Goal: Task Accomplishment & Management: Manage account settings

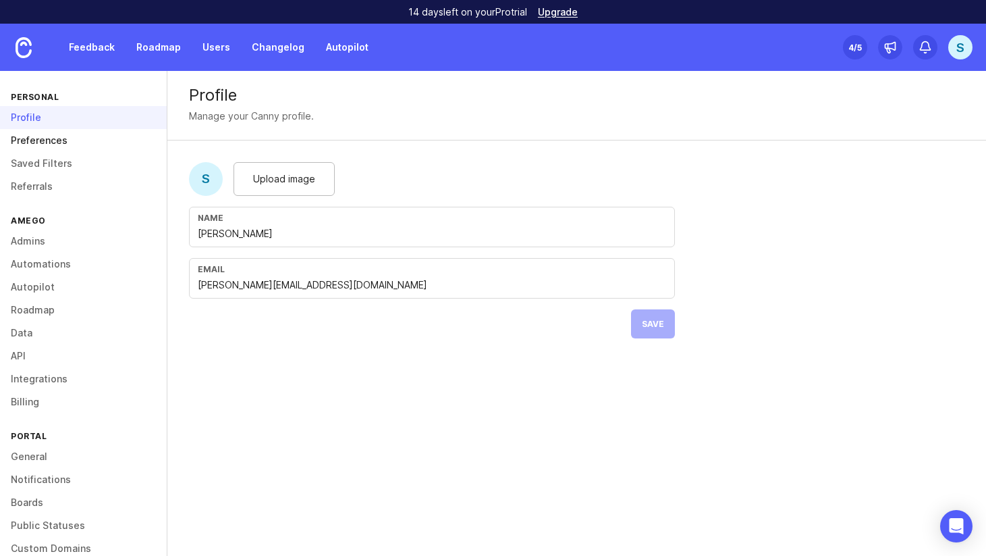
click at [47, 141] on link "Preferences" at bounding box center [83, 140] width 167 height 23
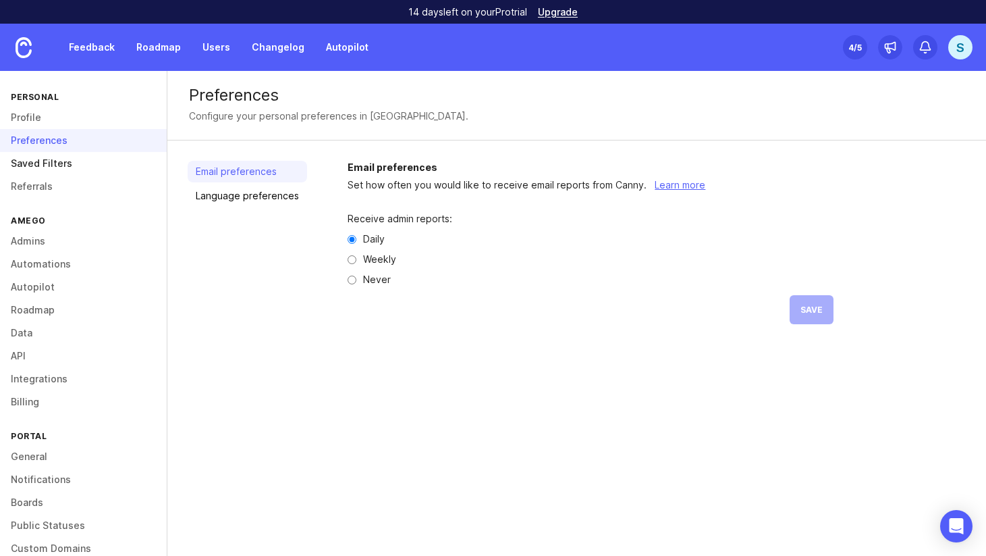
click at [52, 160] on link "Saved Filters" at bounding box center [83, 163] width 167 height 23
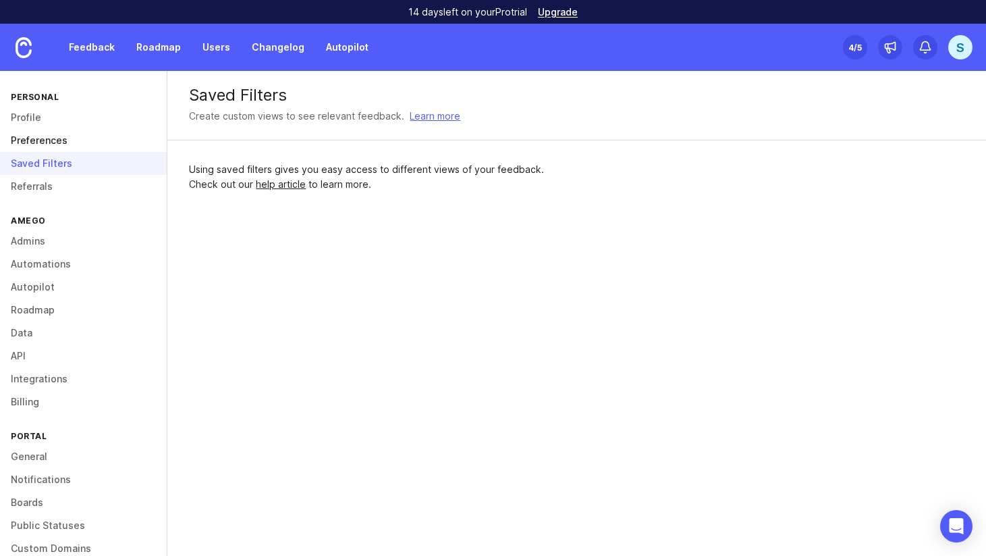
click at [46, 137] on link "Preferences" at bounding box center [83, 140] width 167 height 23
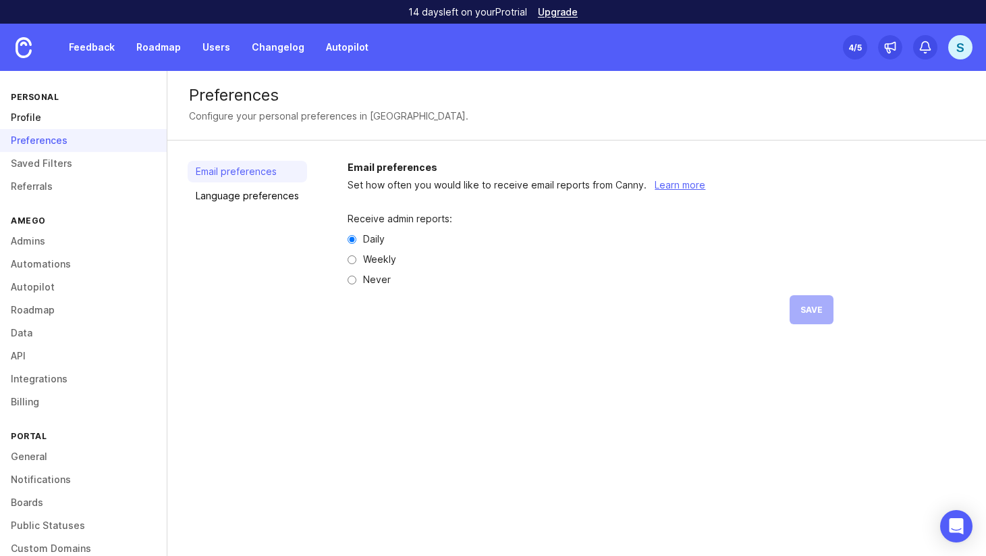
click at [46, 118] on link "Profile" at bounding box center [83, 117] width 167 height 23
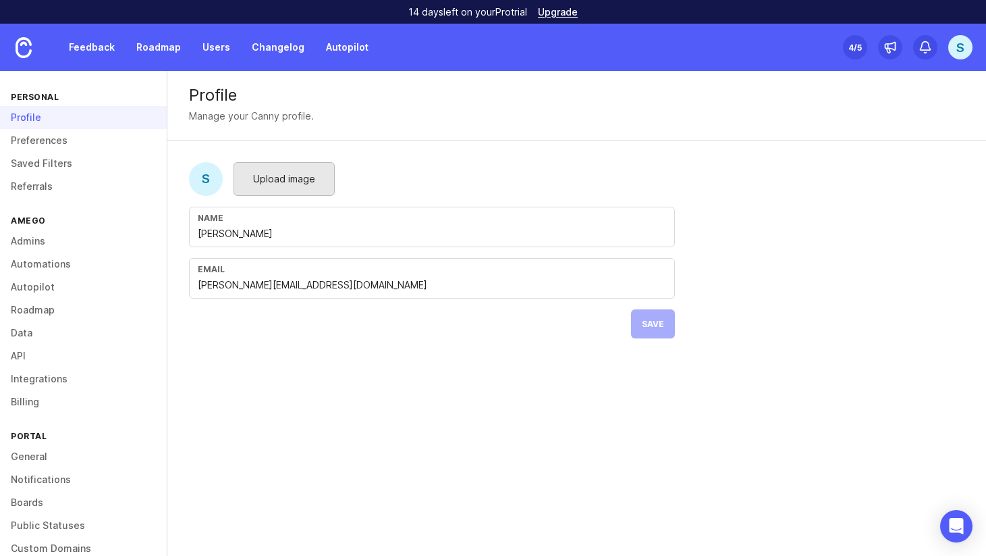
click at [264, 177] on span "Upload image" at bounding box center [284, 178] width 62 height 15
click at [664, 324] on button "Save" at bounding box center [653, 323] width 44 height 29
click at [18, 169] on link "Saved Filters" at bounding box center [83, 163] width 167 height 23
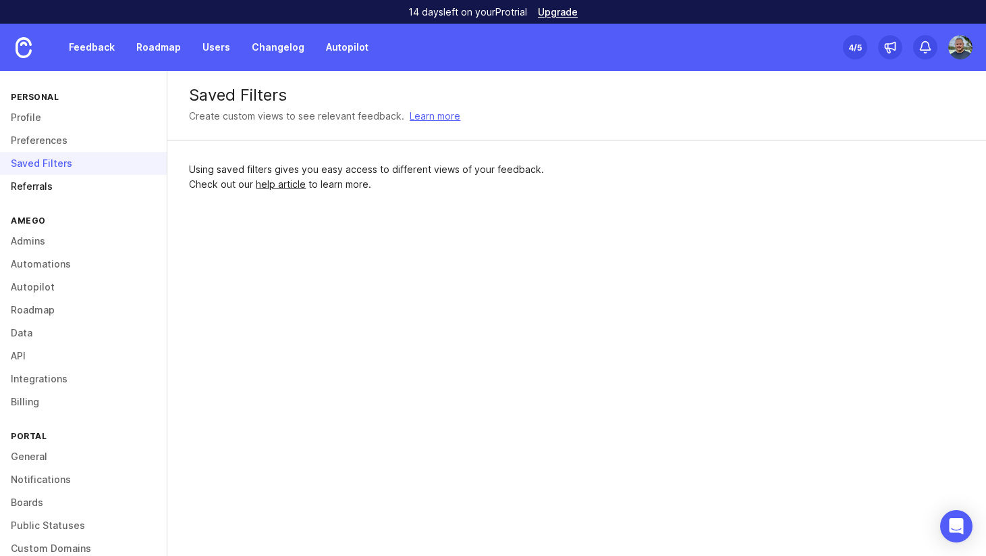
click at [28, 186] on link "Referrals" at bounding box center [83, 186] width 167 height 23
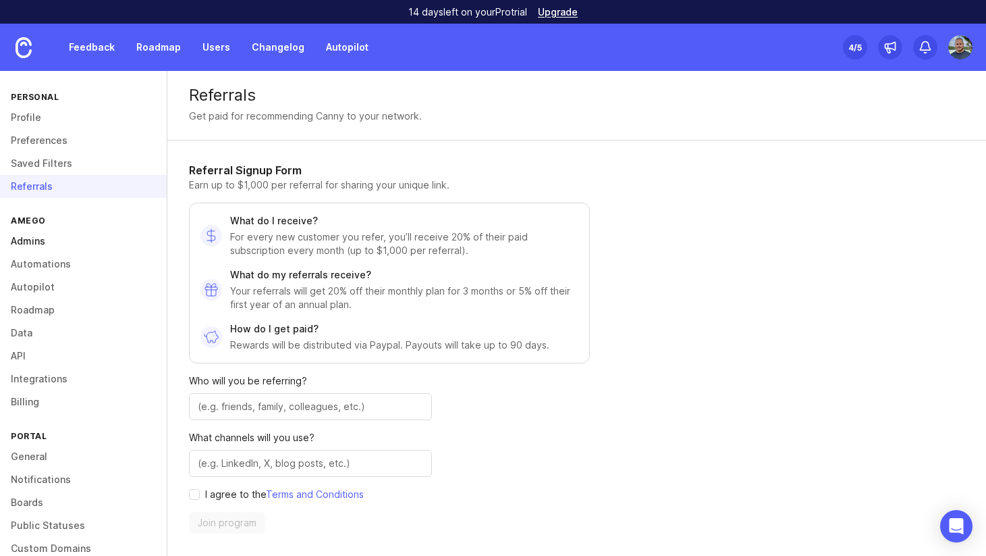
click at [35, 240] on link "Admins" at bounding box center [83, 241] width 167 height 23
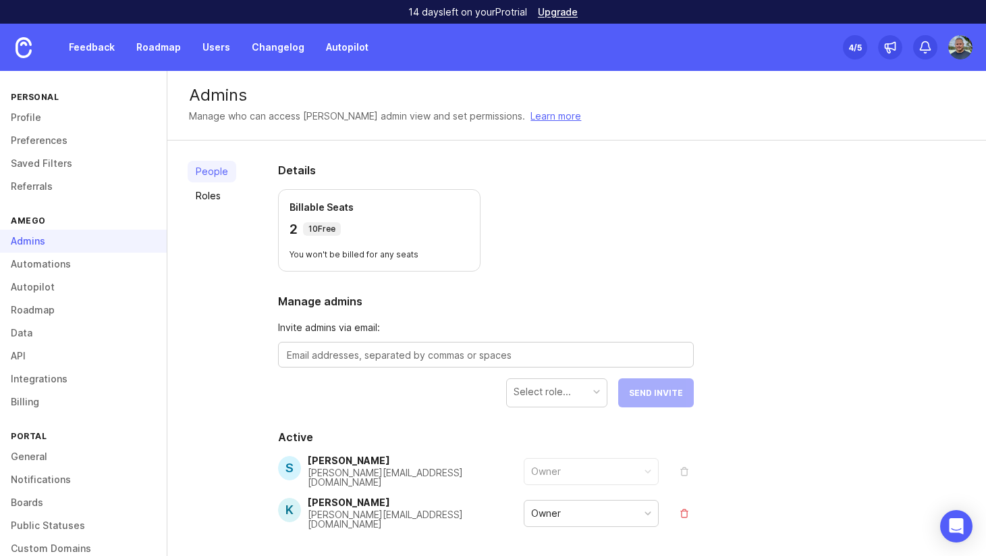
click at [341, 350] on textarea at bounding box center [486, 355] width 398 height 15
type textarea "nadia@amego.com"
click at [591, 392] on div "Select role..." at bounding box center [557, 392] width 100 height 26
click at [656, 392] on span "Send Invite" at bounding box center [656, 392] width 54 height 10
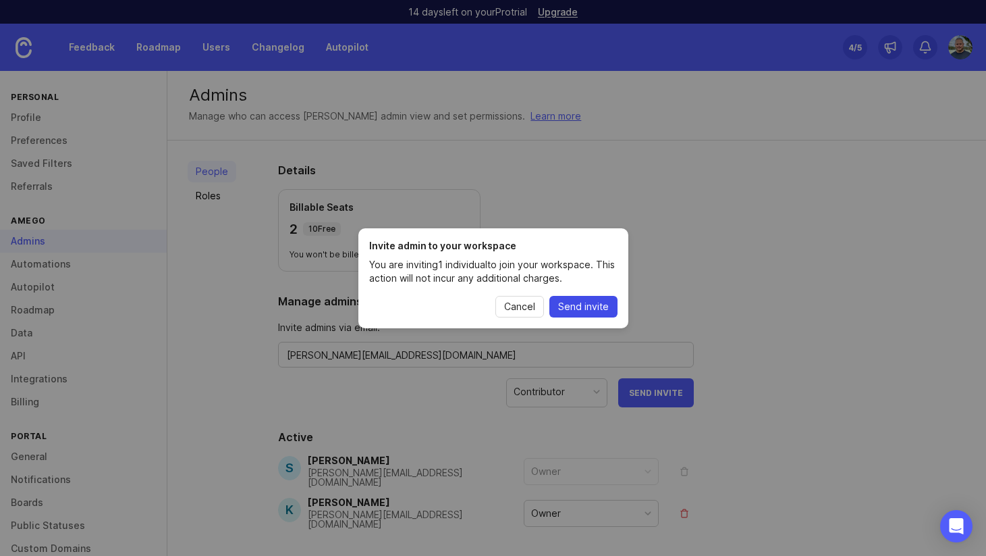
click at [574, 303] on span "Send invite" at bounding box center [583, 307] width 51 height 14
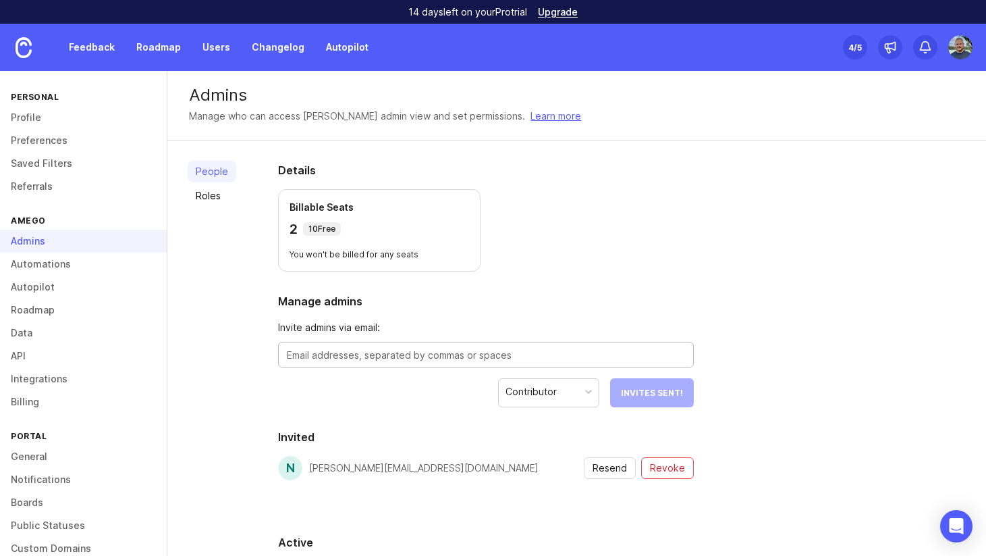
click at [339, 350] on textarea at bounding box center [486, 355] width 398 height 15
type textarea "melissa@amego.com"
click at [665, 393] on span "Send Invite" at bounding box center [656, 392] width 54 height 10
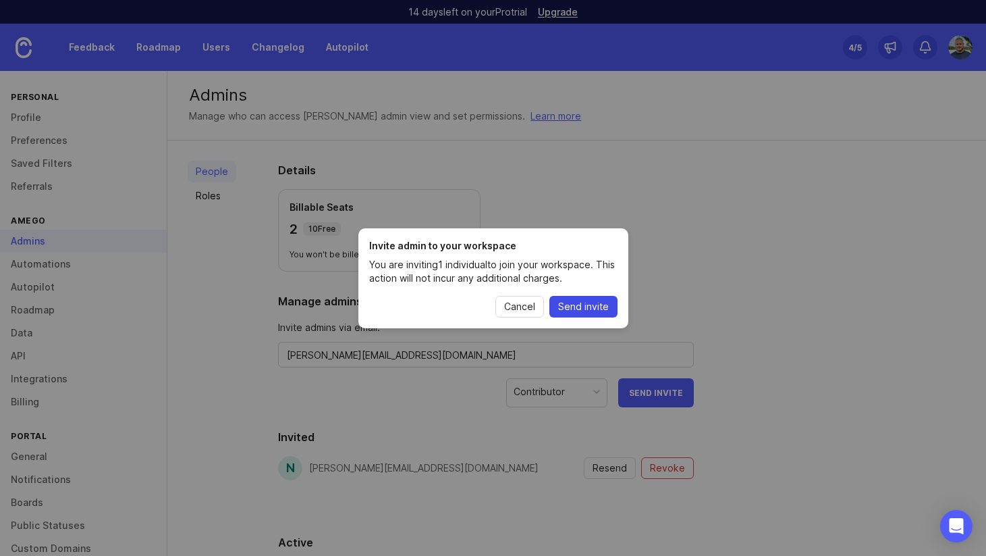
click at [568, 298] on button "Send invite" at bounding box center [584, 307] width 68 height 22
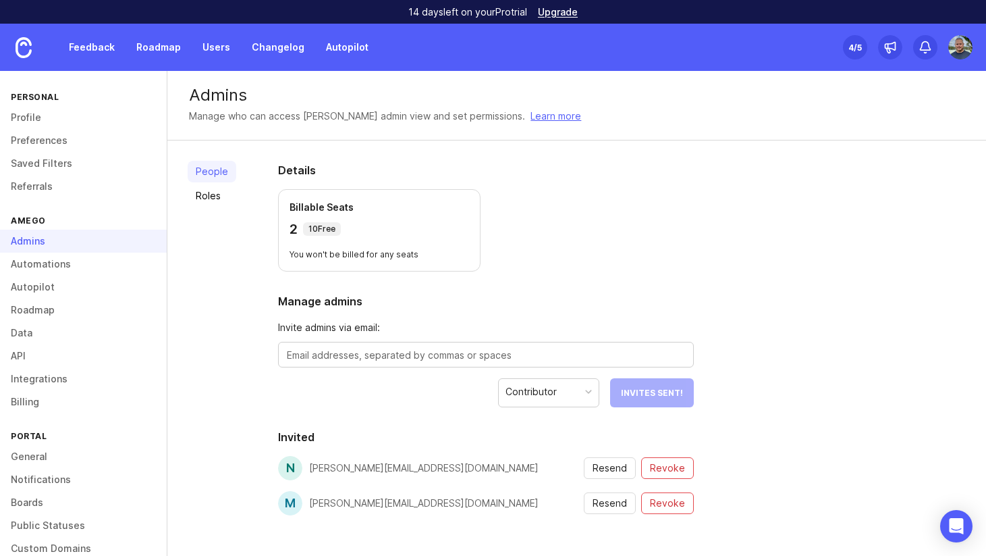
click at [318, 354] on textarea at bounding box center [486, 355] width 398 height 15
type textarea "alyssa@amego.com"
click at [647, 398] on button "Send Invite" at bounding box center [656, 392] width 76 height 29
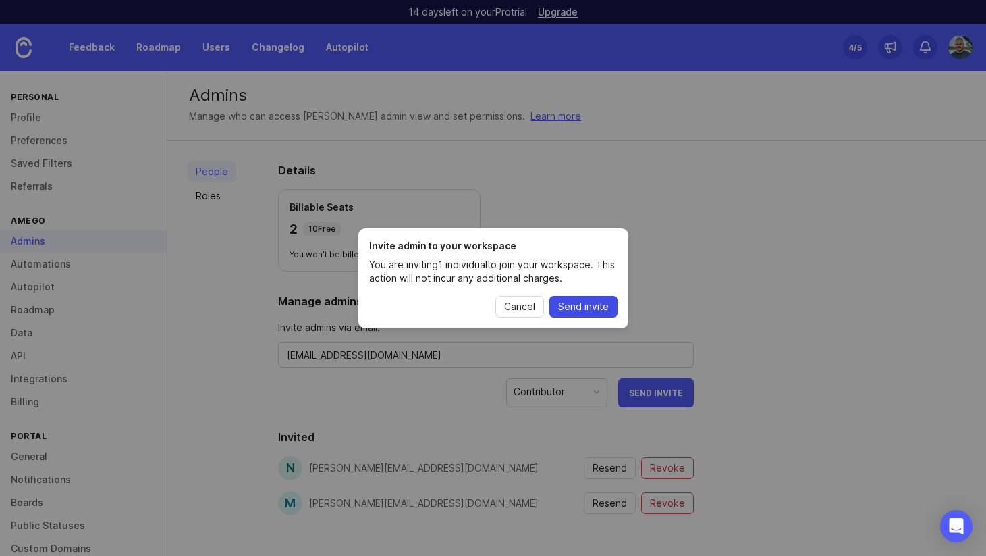
click at [581, 306] on span "Send invite" at bounding box center [583, 307] width 51 height 14
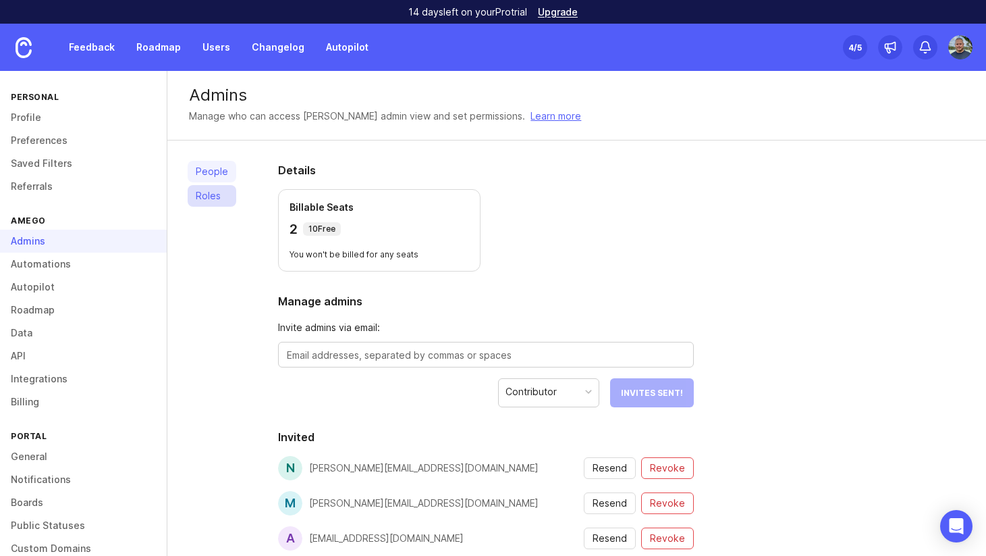
click at [203, 196] on link "Roles" at bounding box center [212, 196] width 49 height 22
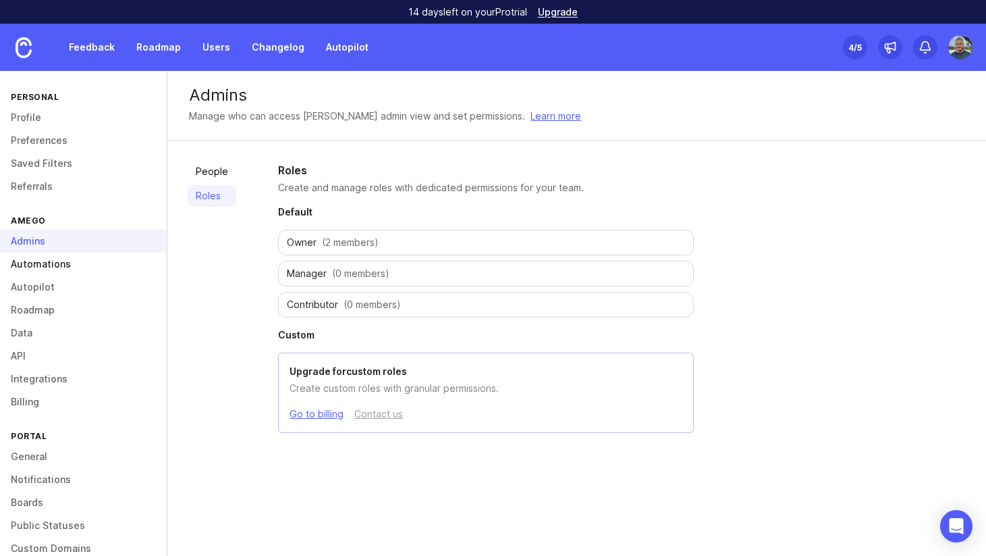
click at [68, 265] on link "Automations" at bounding box center [83, 263] width 167 height 23
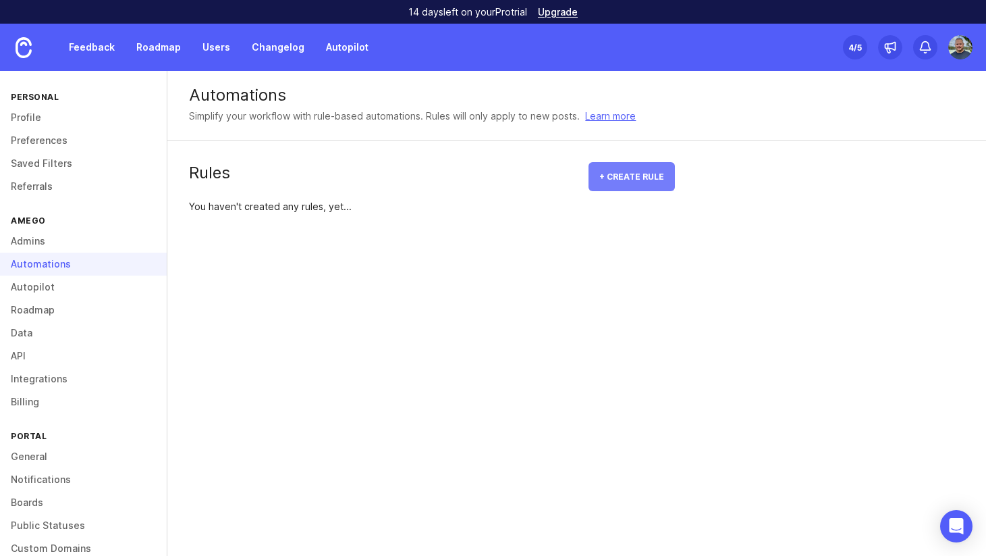
click at [648, 186] on button "+ Create rule" at bounding box center [632, 176] width 86 height 29
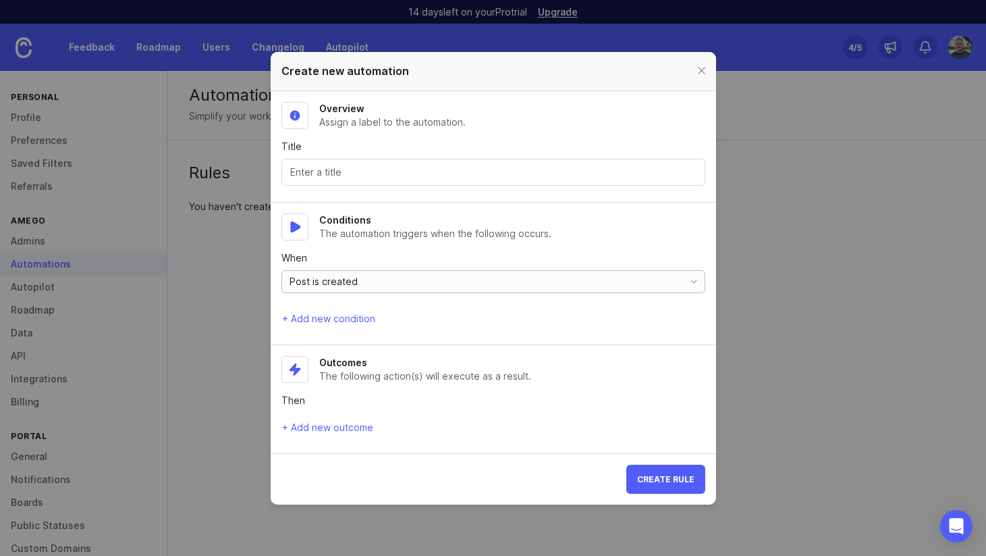
click at [333, 283] on span "Post is created" at bounding box center [324, 281] width 68 height 15
click at [322, 323] on span "+ Add new condition" at bounding box center [328, 319] width 93 height 14
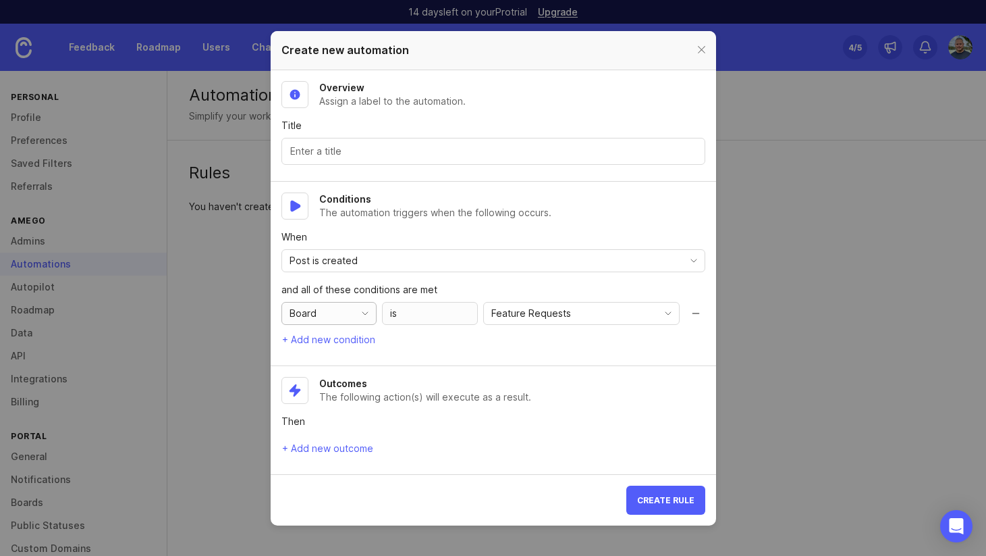
click at [331, 319] on div "Board" at bounding box center [316, 313] width 68 height 22
click at [427, 308] on div "is" at bounding box center [430, 313] width 96 height 23
click at [550, 308] on span "Feature Requests" at bounding box center [531, 313] width 80 height 15
click at [703, 48] on div at bounding box center [702, 50] width 16 height 17
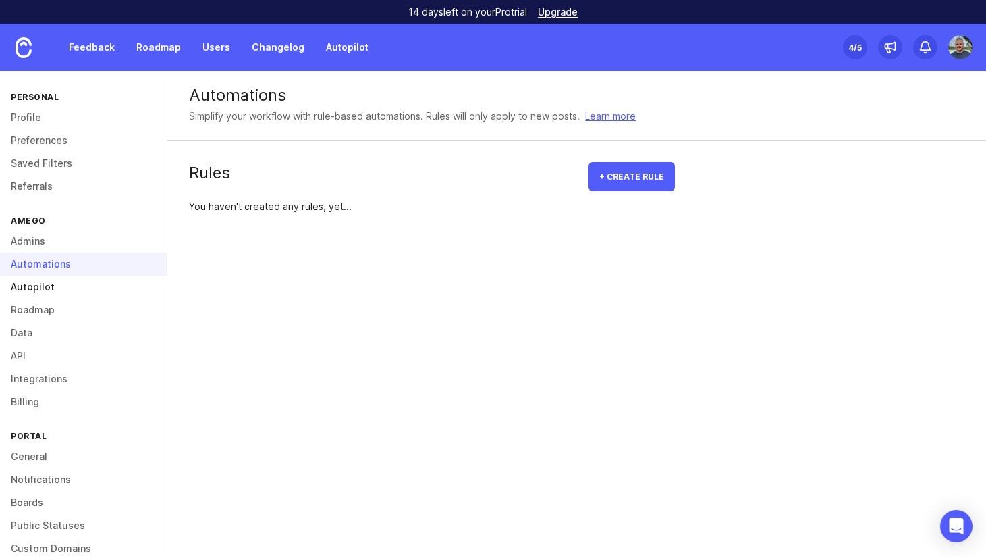
click at [68, 288] on link "Autopilot" at bounding box center [83, 286] width 167 height 23
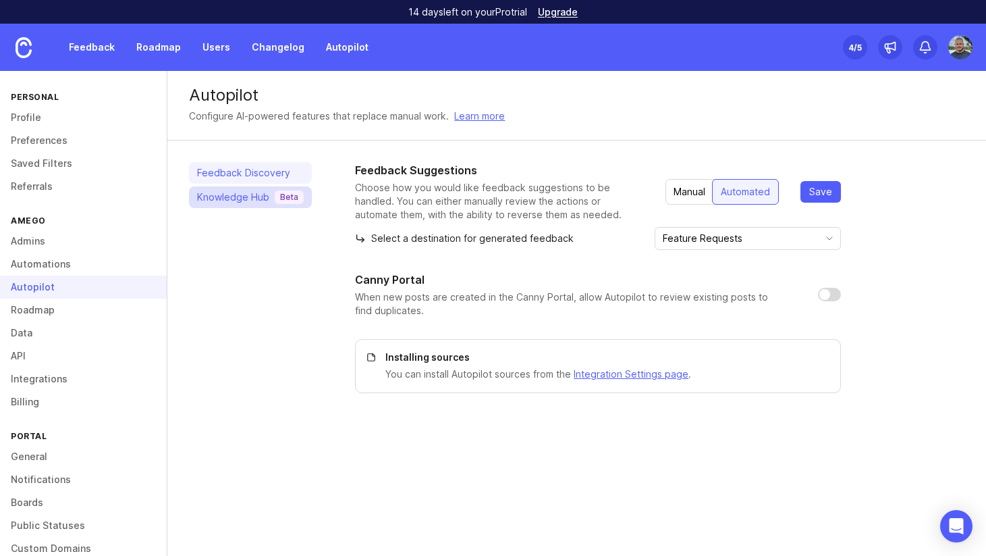
click at [238, 192] on div "Knowledge Hub Beta" at bounding box center [250, 197] width 107 height 14
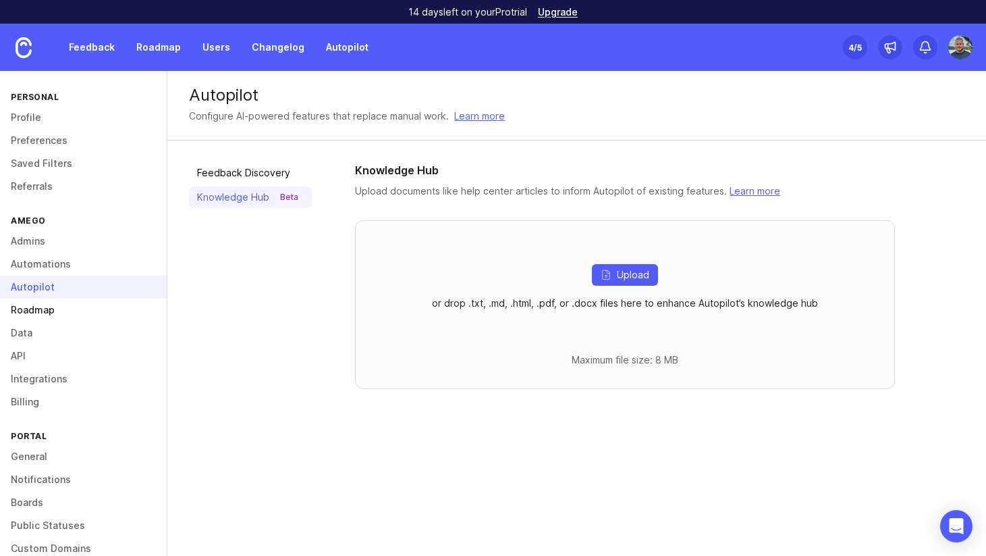
click at [41, 309] on link "Roadmap" at bounding box center [83, 309] width 167 height 23
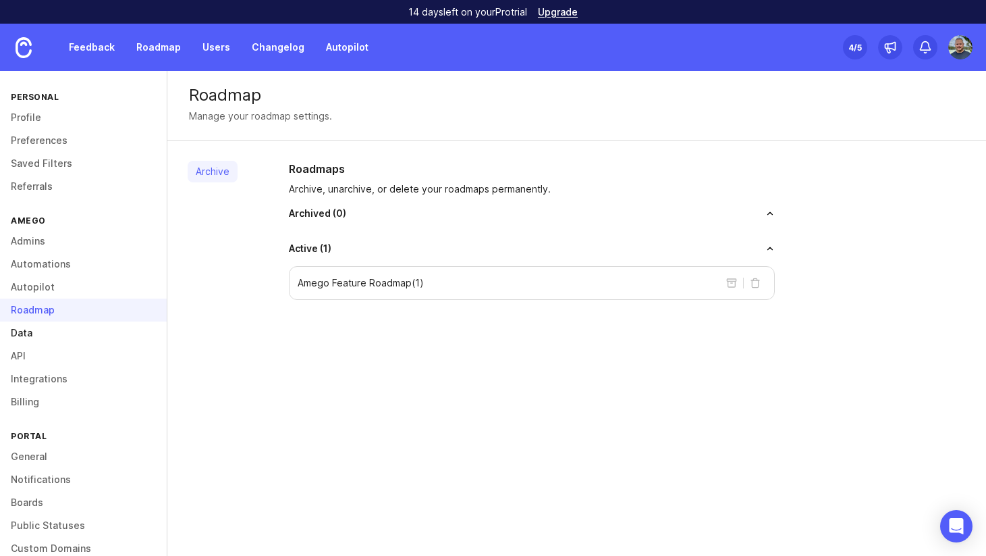
click at [43, 331] on link "Data" at bounding box center [83, 332] width 167 height 23
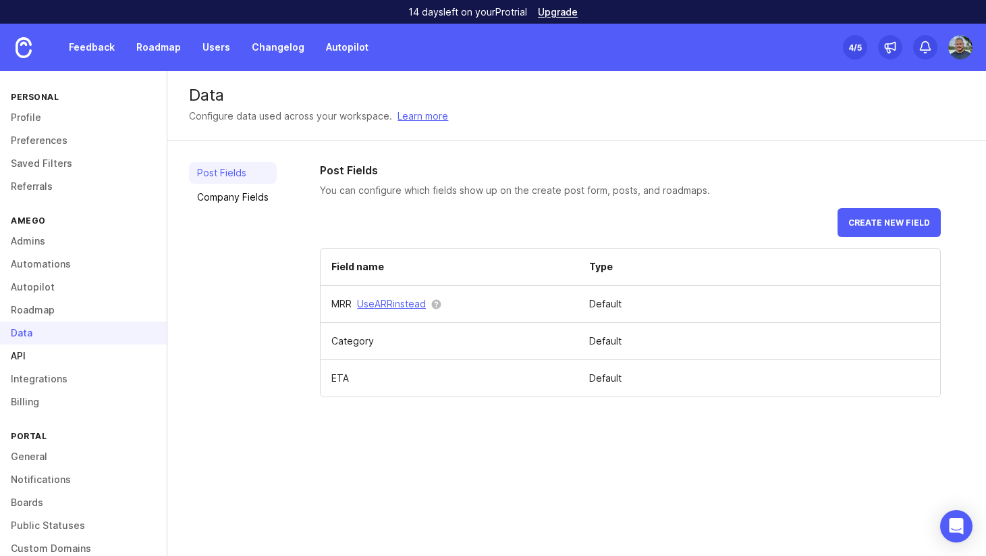
click at [39, 350] on link "API" at bounding box center [83, 355] width 167 height 23
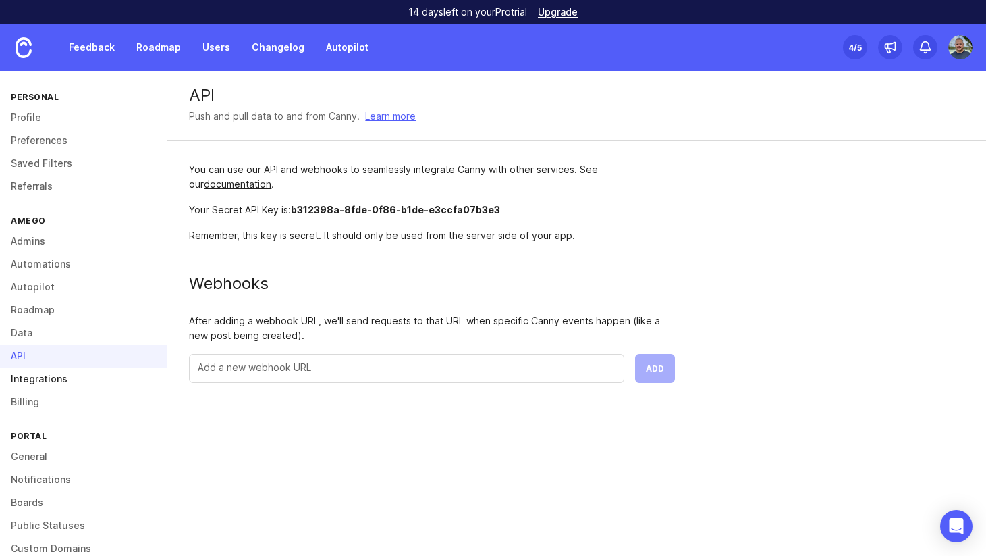
click at [33, 372] on link "Integrations" at bounding box center [83, 378] width 167 height 23
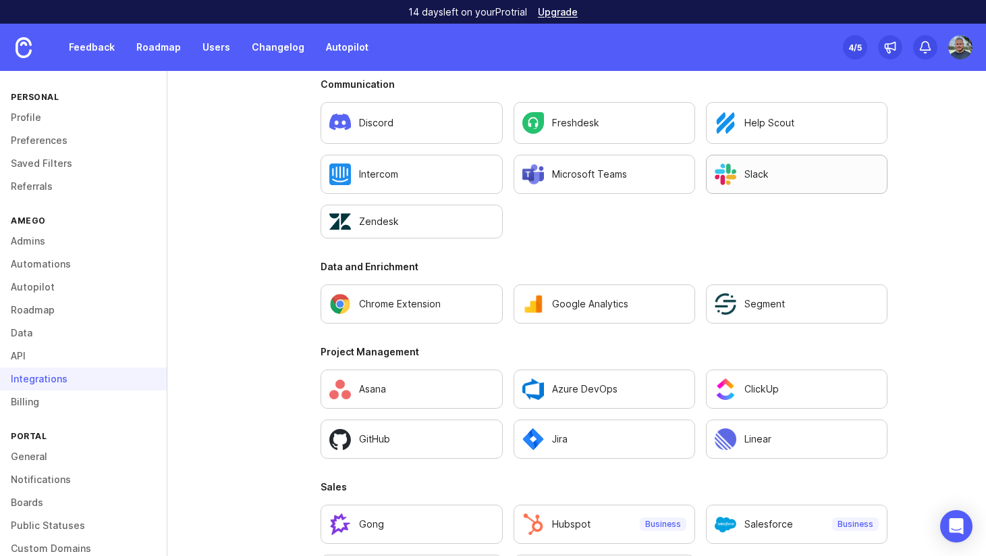
scroll to position [909, 0]
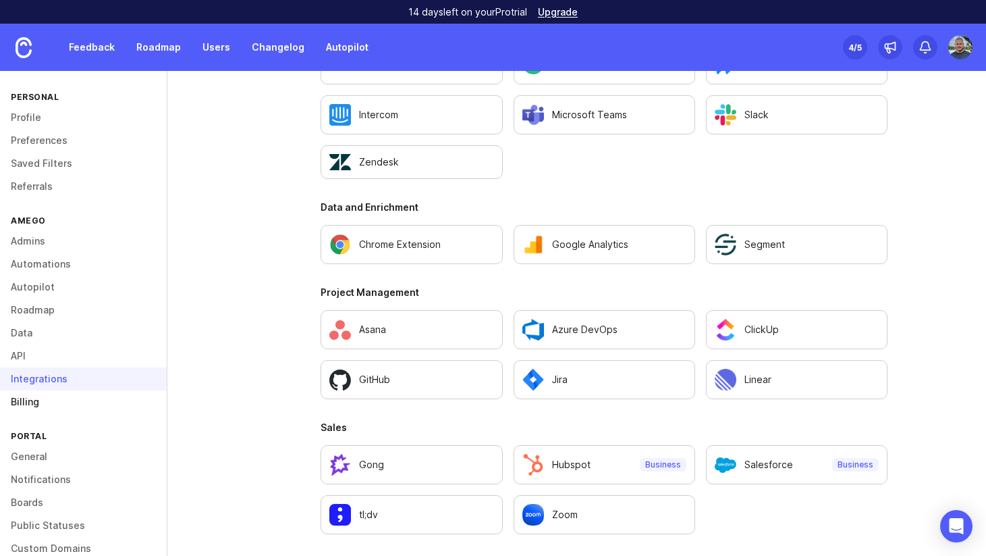
click at [68, 399] on link "Billing" at bounding box center [83, 401] width 167 height 23
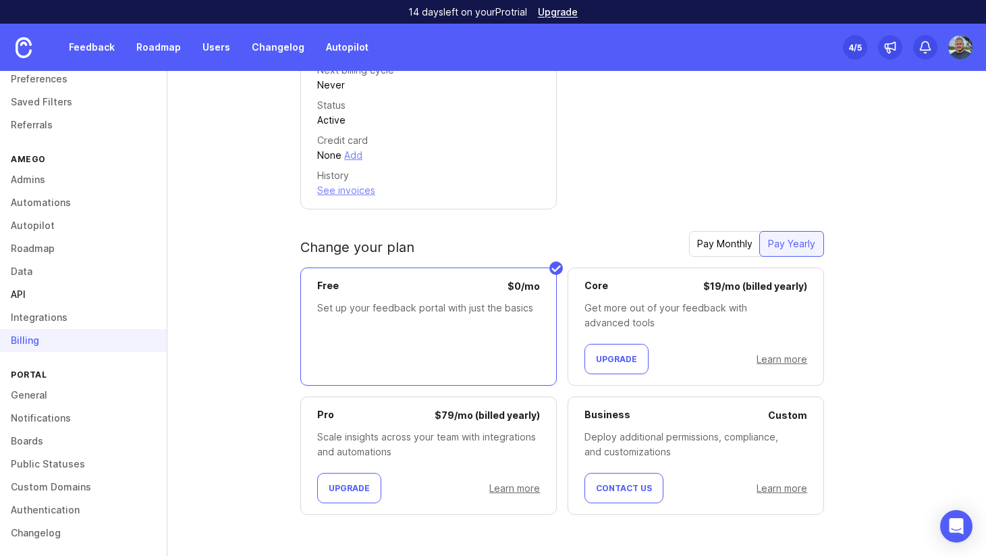
scroll to position [67, 0]
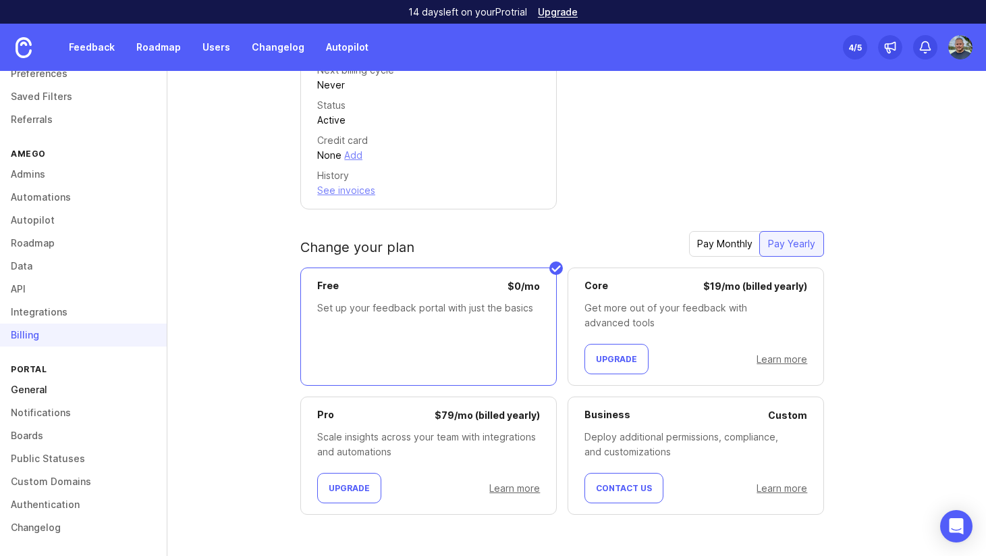
click at [53, 389] on link "General" at bounding box center [83, 389] width 167 height 23
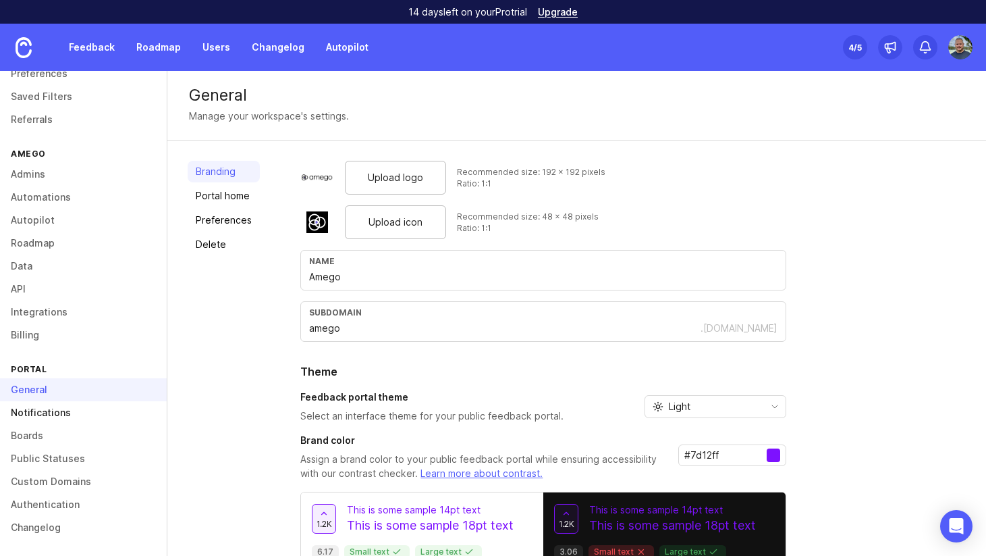
click at [43, 414] on link "Notifications" at bounding box center [83, 412] width 167 height 23
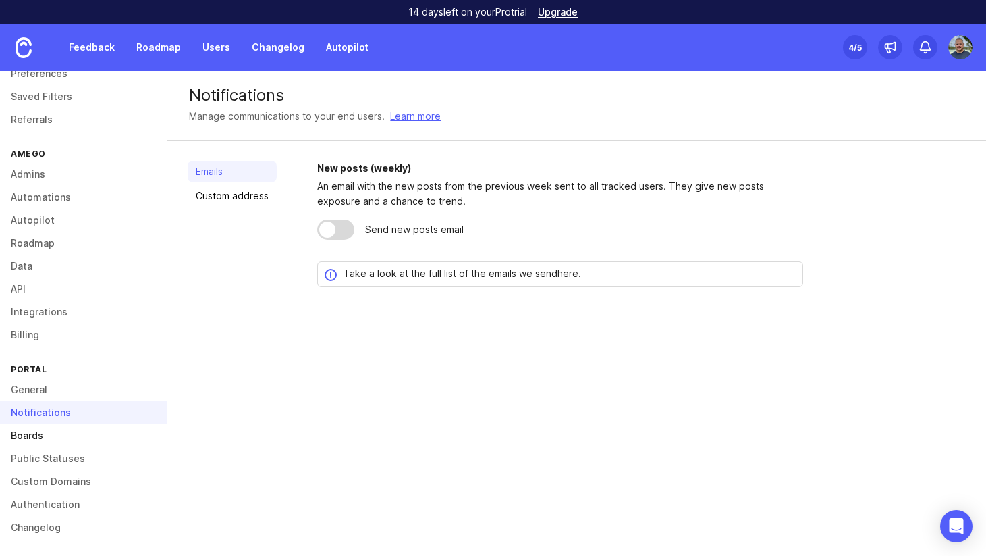
click at [39, 438] on link "Boards" at bounding box center [83, 435] width 167 height 23
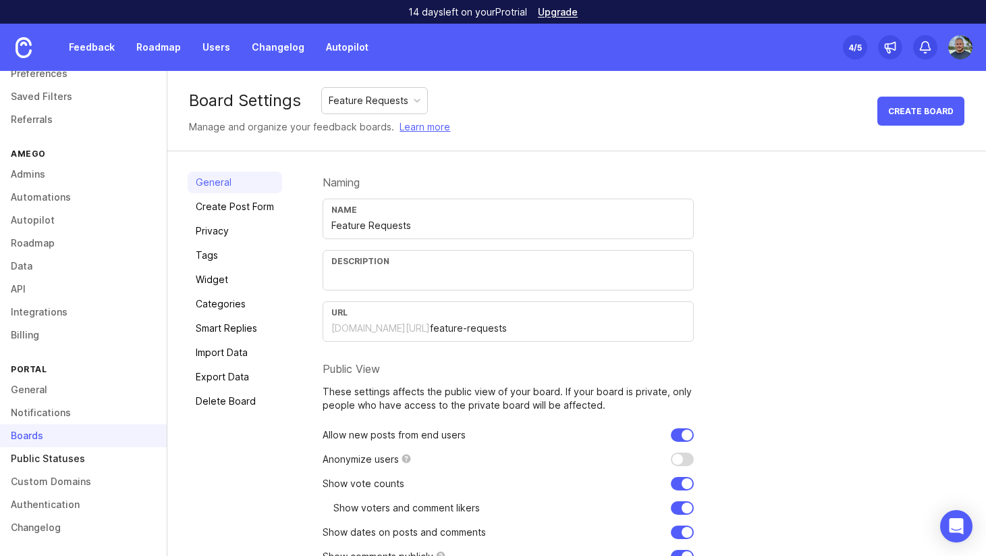
click at [41, 450] on link "Public Statuses" at bounding box center [83, 458] width 167 height 23
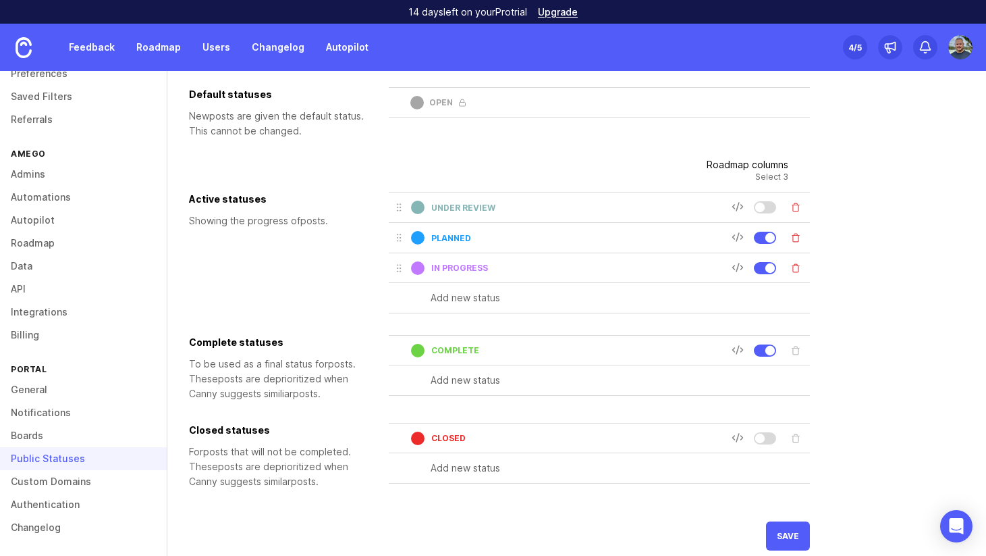
scroll to position [90, 0]
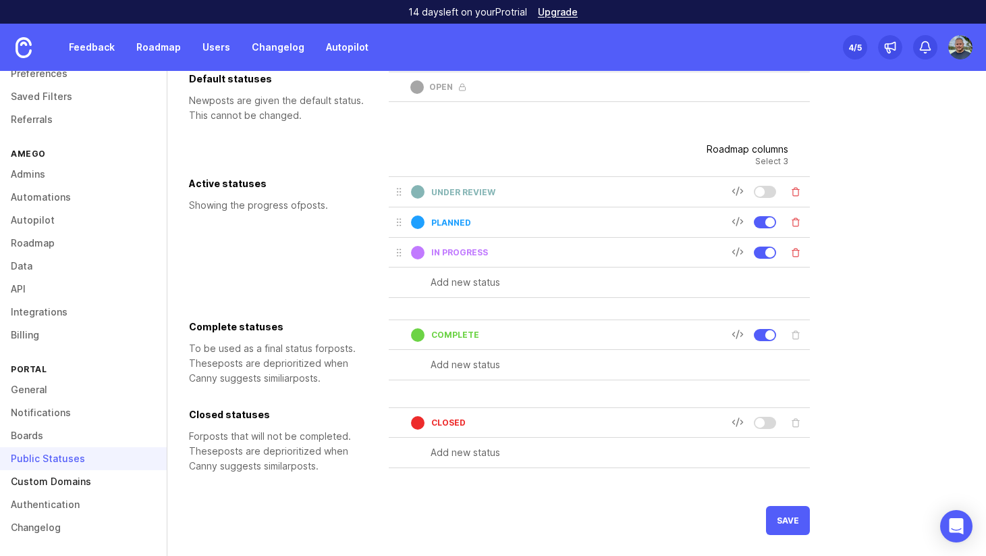
click at [78, 483] on link "Custom Domains" at bounding box center [83, 481] width 167 height 23
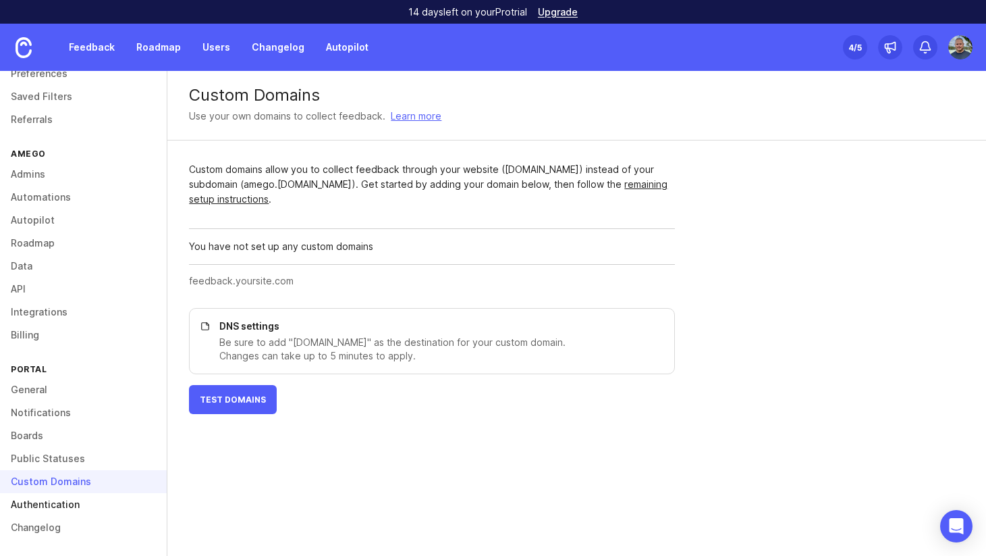
click at [61, 503] on link "Authentication" at bounding box center [83, 504] width 167 height 23
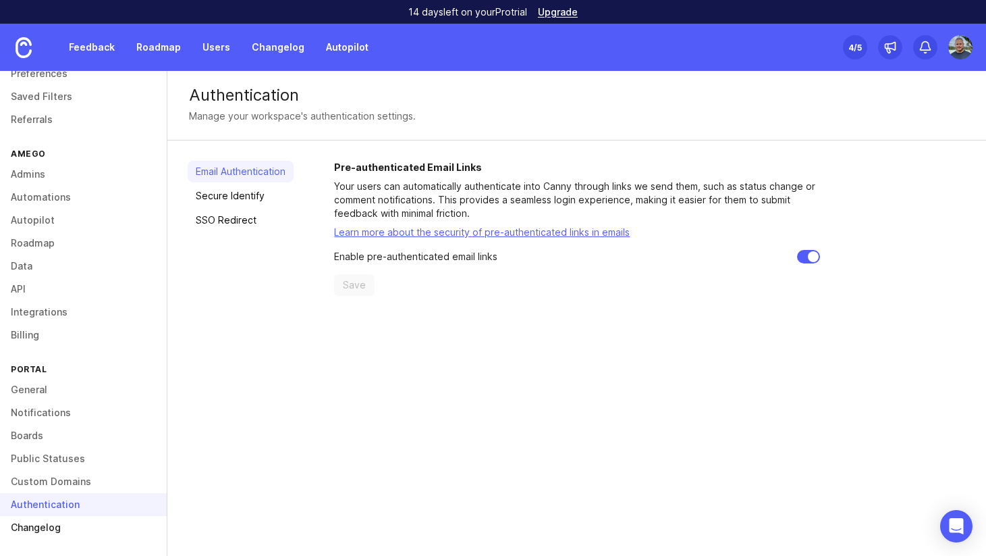
click at [45, 523] on link "Changelog" at bounding box center [83, 527] width 167 height 23
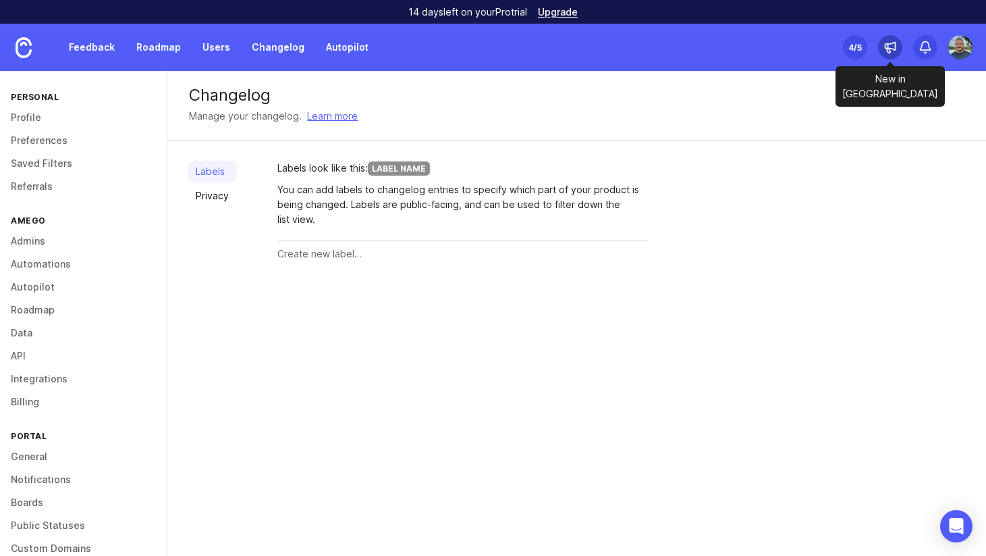
click at [893, 47] on icon at bounding box center [891, 48] width 14 height 14
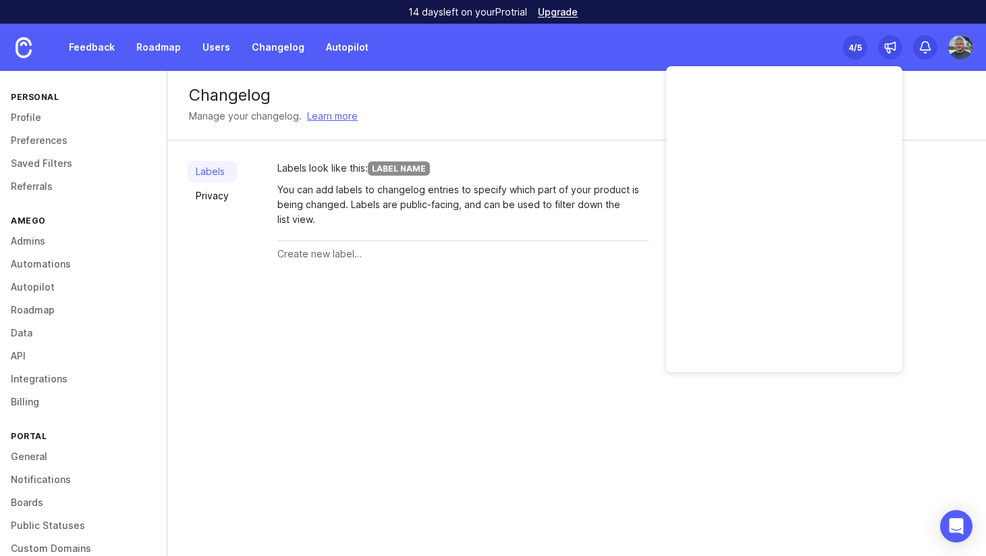
click at [959, 48] on img at bounding box center [960, 47] width 24 height 24
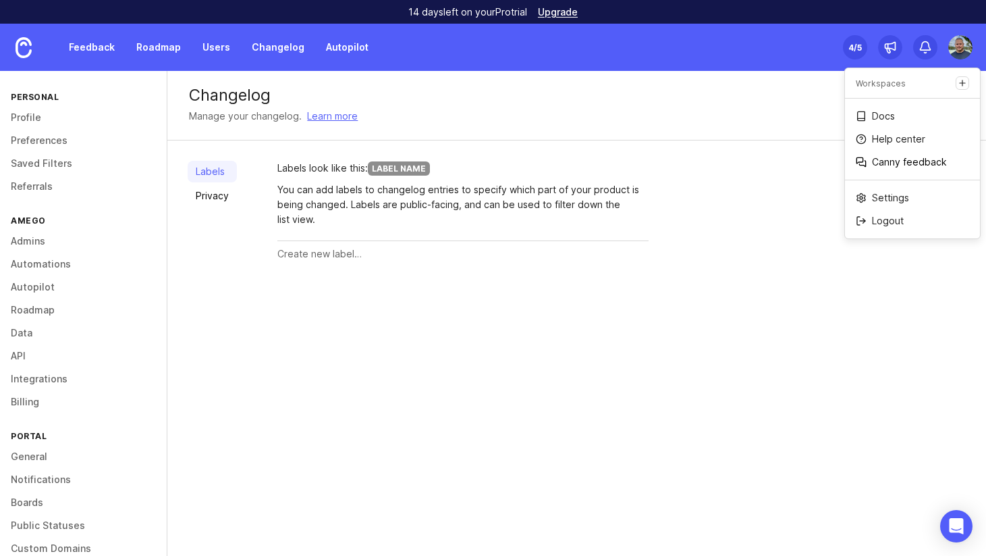
click at [900, 158] on p "Canny feedback" at bounding box center [909, 162] width 75 height 14
click at [95, 57] on link "Feedback" at bounding box center [92, 47] width 62 height 24
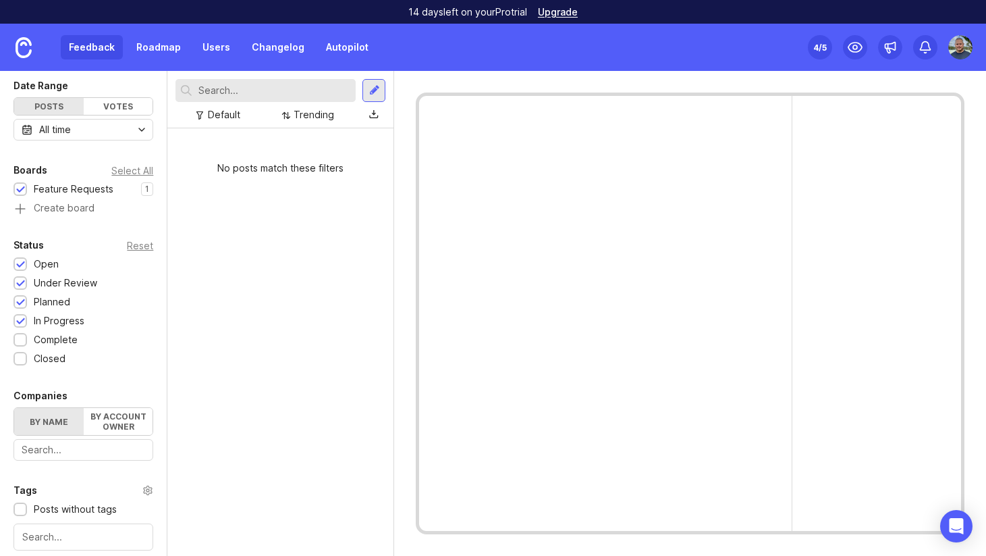
scroll to position [49, 0]
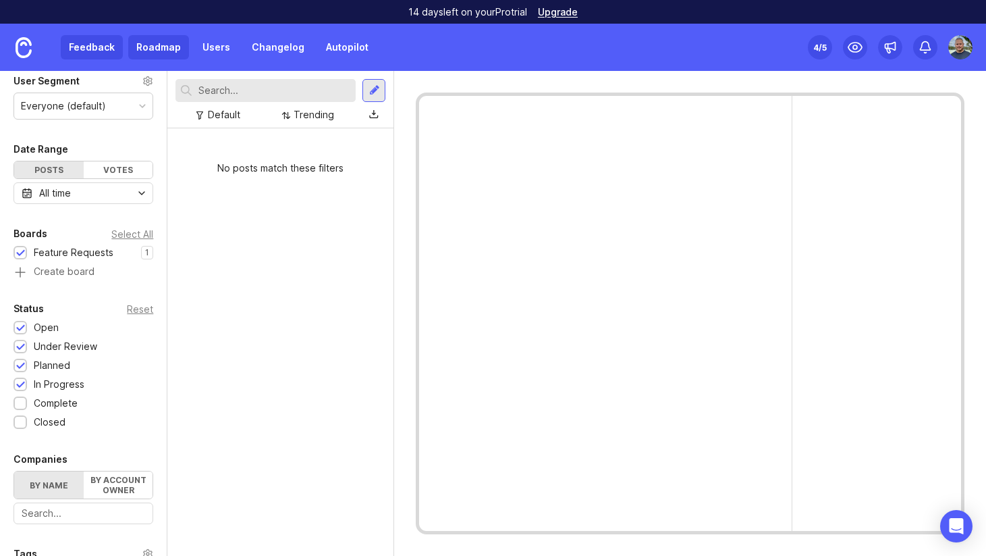
click at [154, 59] on link "Roadmap" at bounding box center [158, 47] width 61 height 24
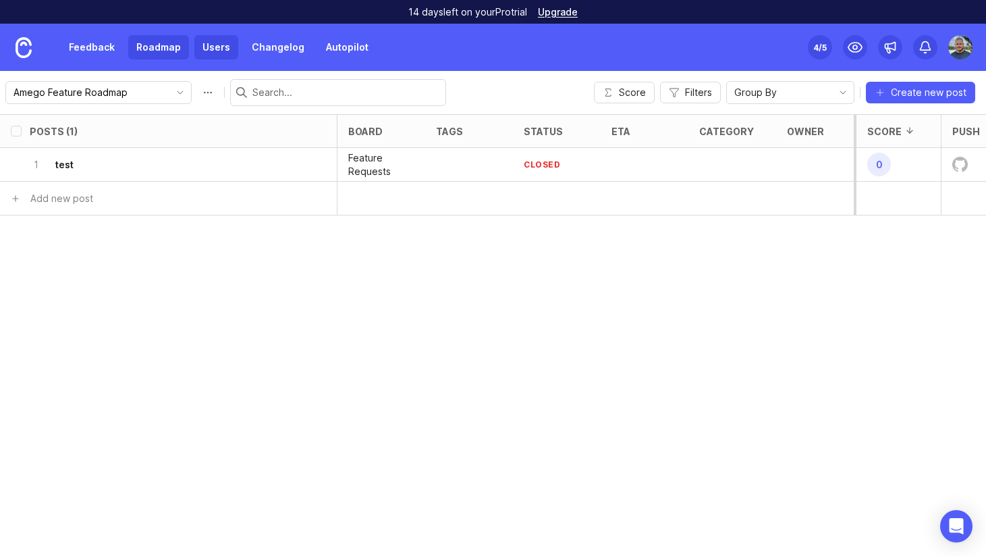
click at [223, 55] on link "Users" at bounding box center [216, 47] width 44 height 24
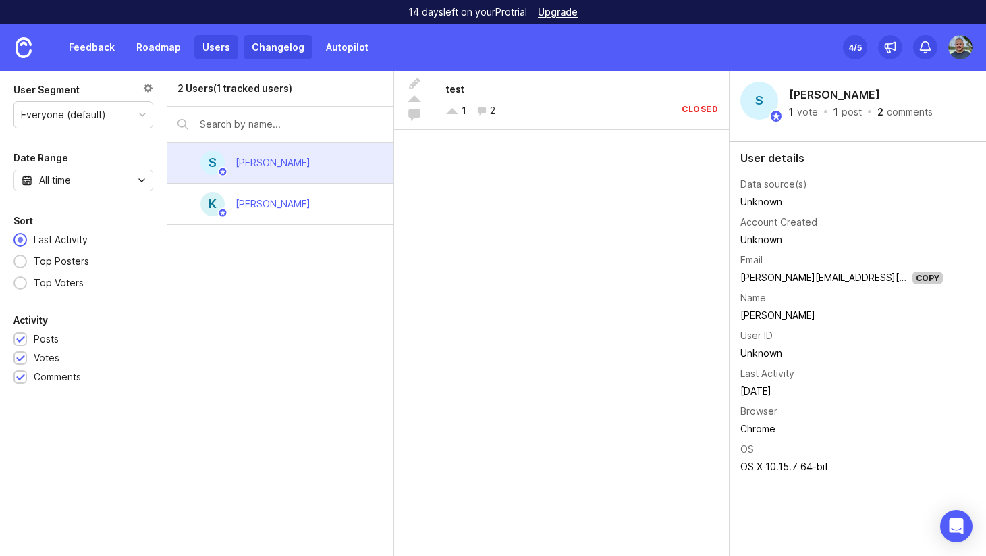
click at [251, 55] on link "Changelog" at bounding box center [278, 47] width 69 height 24
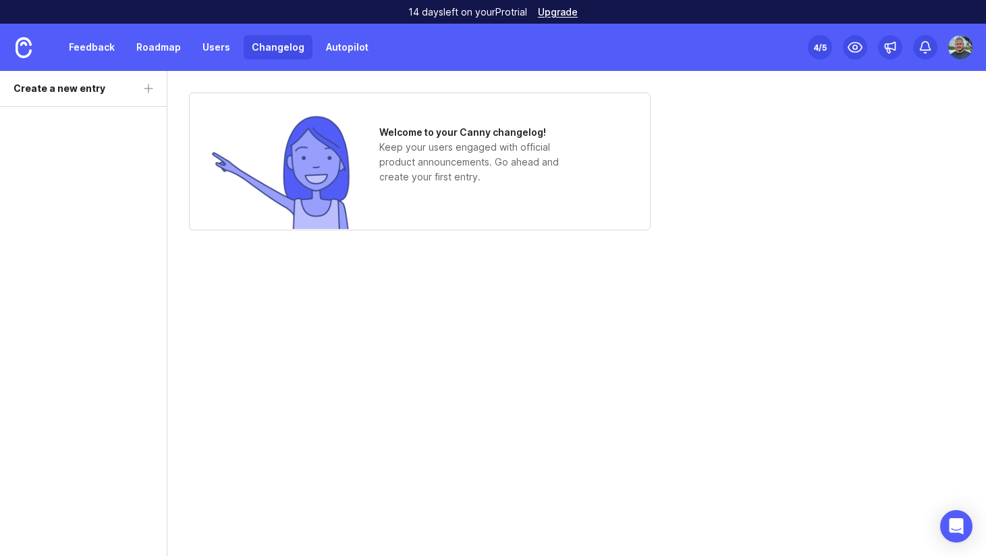
click at [957, 45] on img at bounding box center [960, 47] width 24 height 24
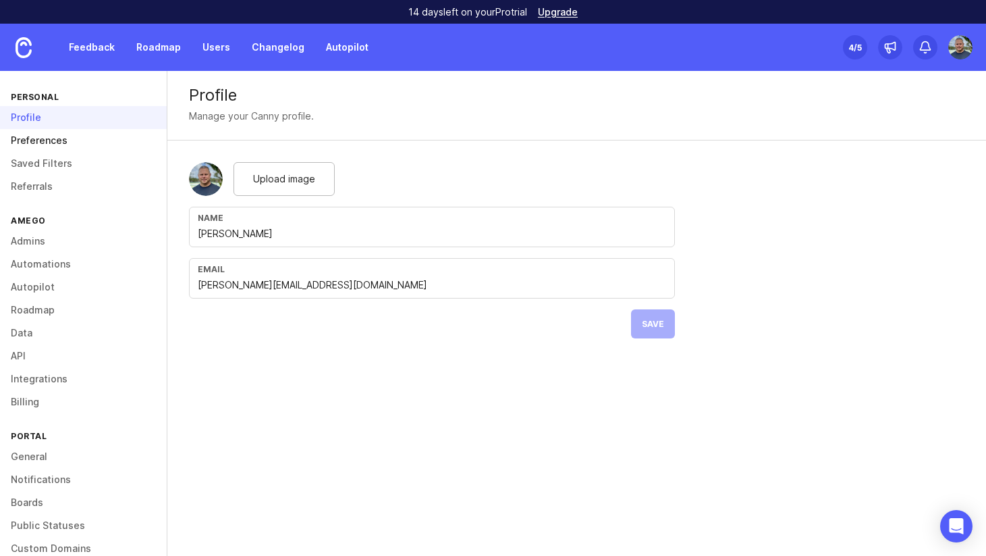
click at [25, 141] on link "Preferences" at bounding box center [83, 140] width 167 height 23
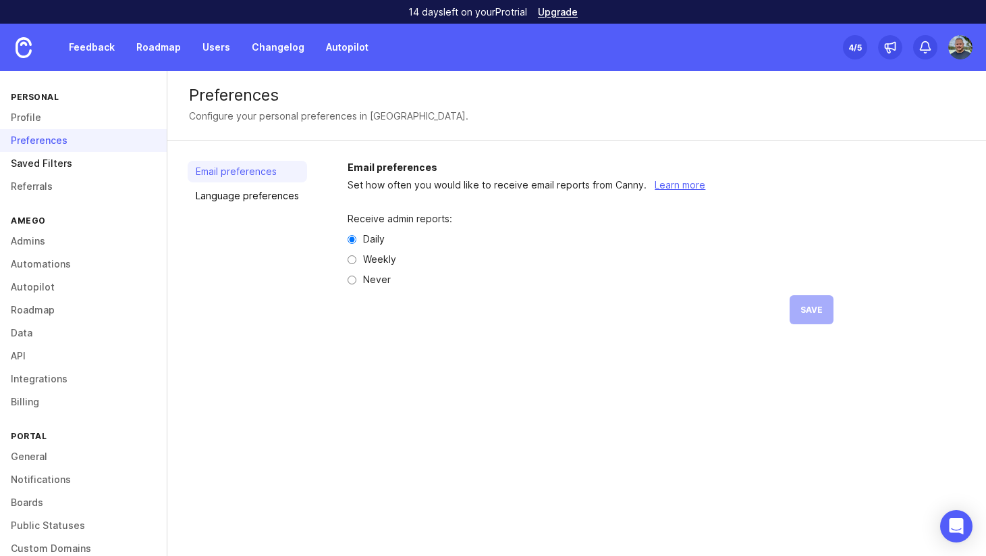
click at [28, 161] on link "Saved Filters" at bounding box center [83, 163] width 167 height 23
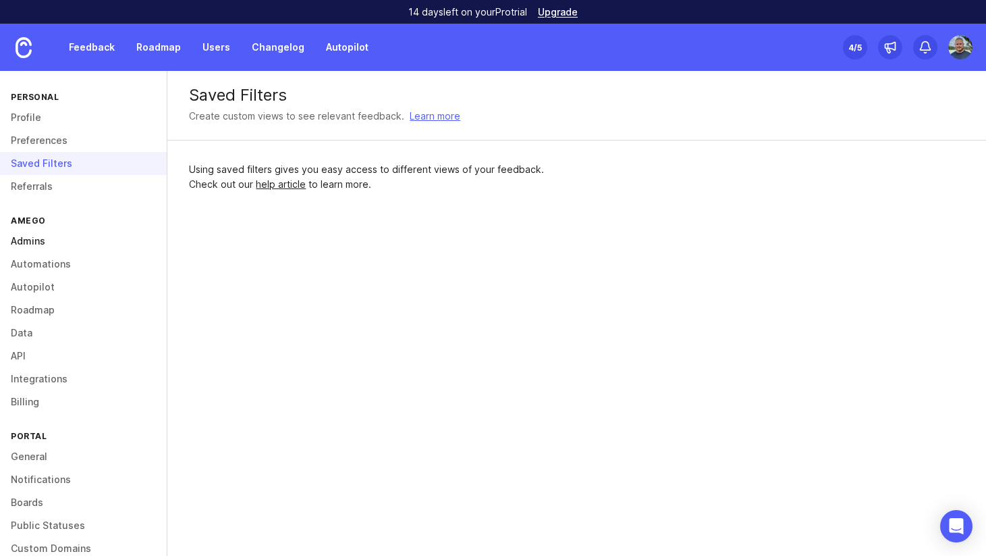
click at [26, 240] on link "Admins" at bounding box center [83, 241] width 167 height 23
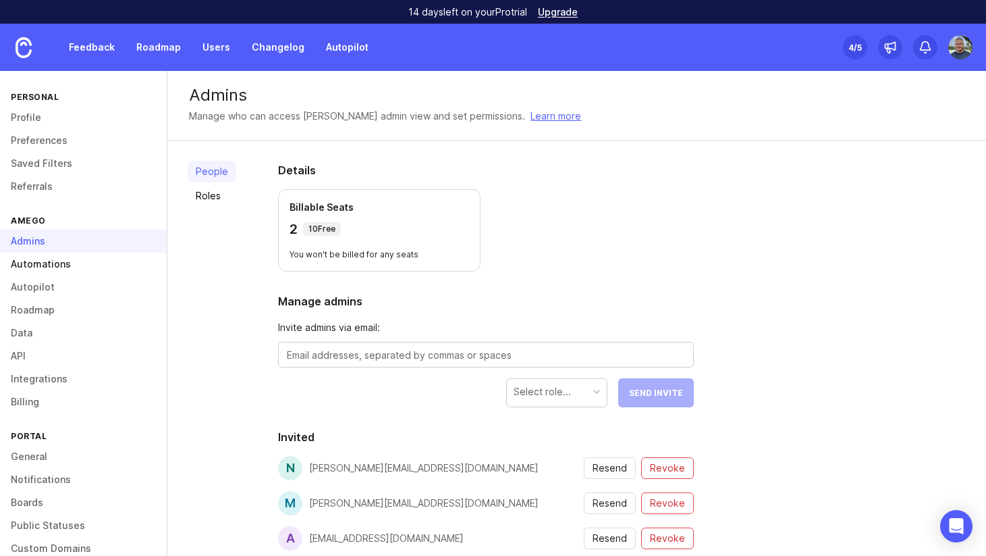
click at [31, 260] on link "Automations" at bounding box center [83, 263] width 167 height 23
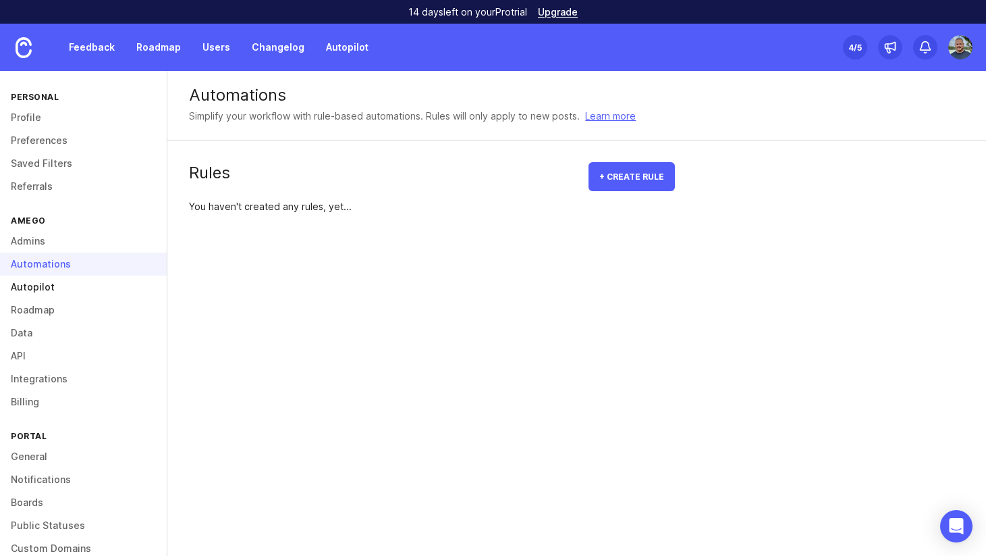
click at [32, 286] on link "Autopilot" at bounding box center [83, 286] width 167 height 23
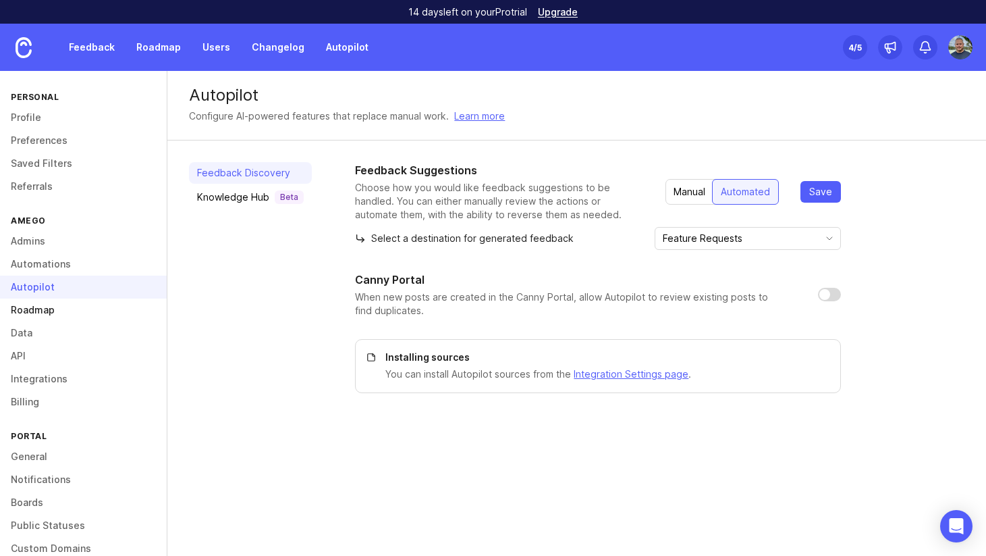
click at [31, 304] on link "Roadmap" at bounding box center [83, 309] width 167 height 23
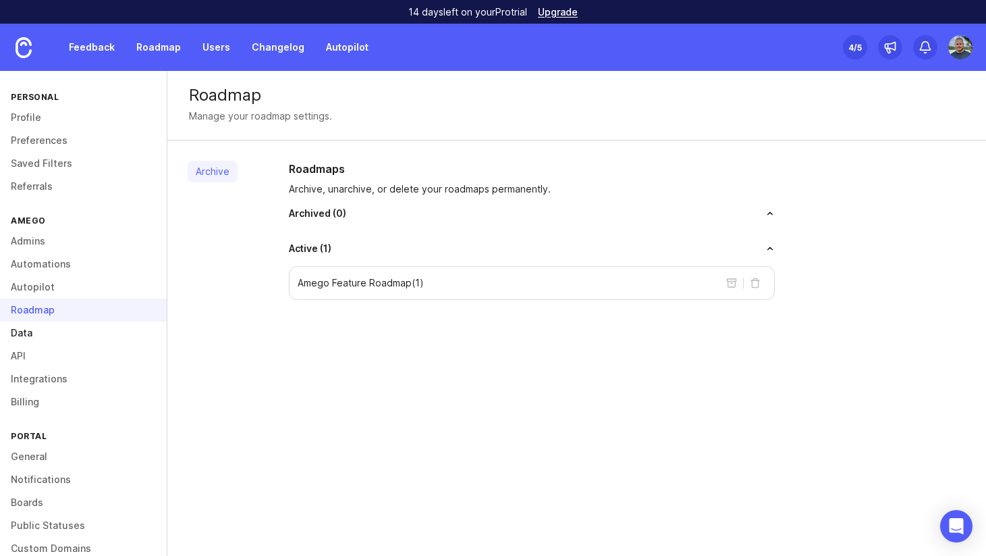
click at [26, 335] on link "Data" at bounding box center [83, 332] width 167 height 23
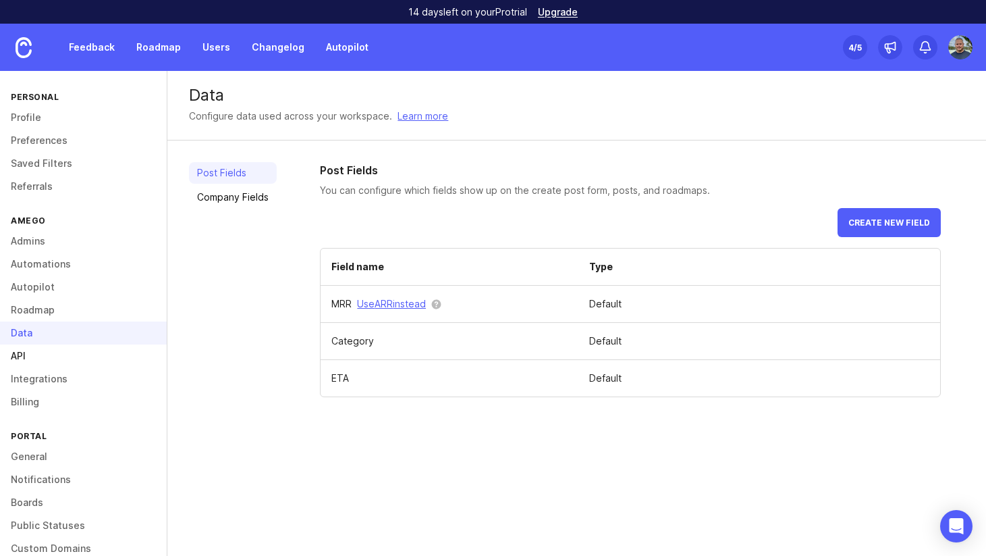
click at [26, 365] on link "API" at bounding box center [83, 355] width 167 height 23
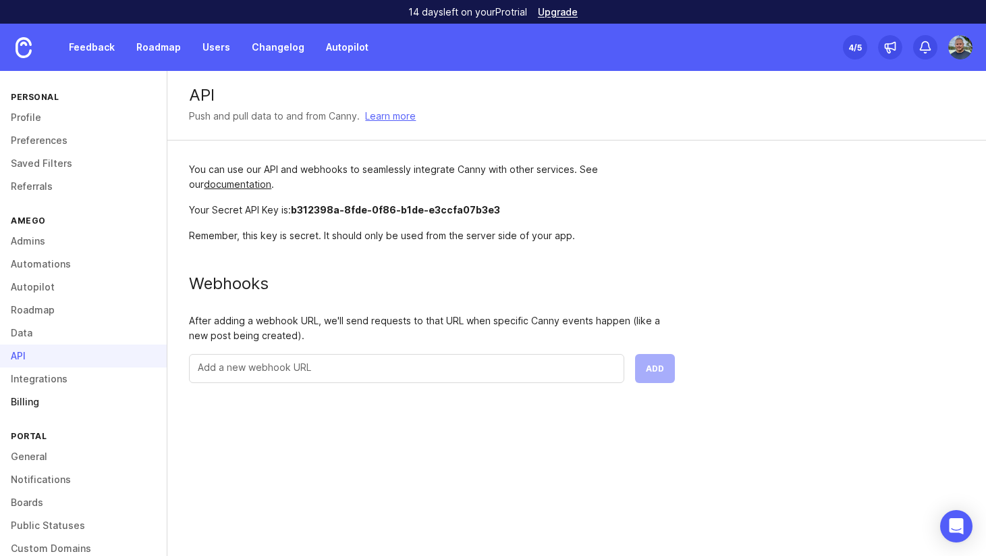
click at [27, 391] on link "Billing" at bounding box center [83, 401] width 167 height 23
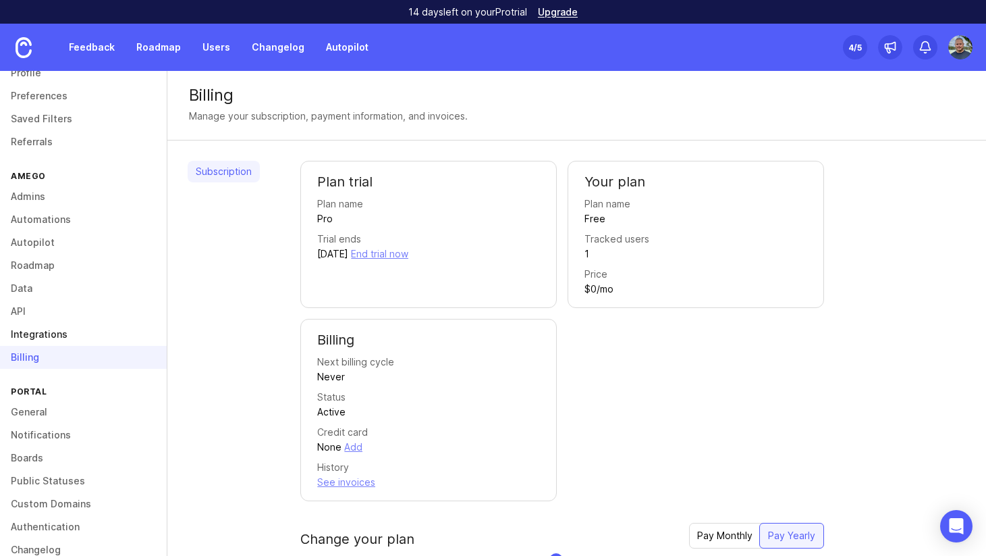
scroll to position [67, 0]
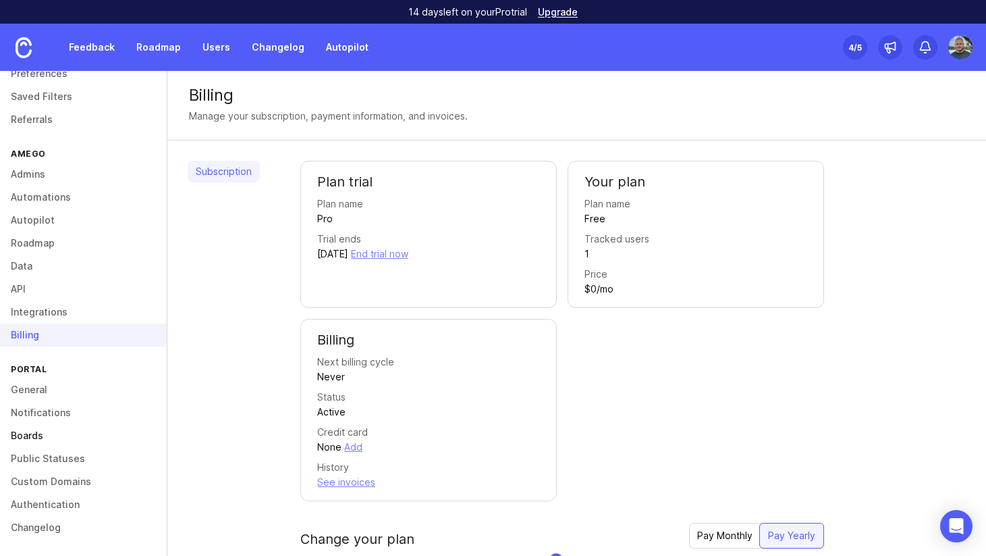
click at [34, 434] on link "Boards" at bounding box center [83, 435] width 167 height 23
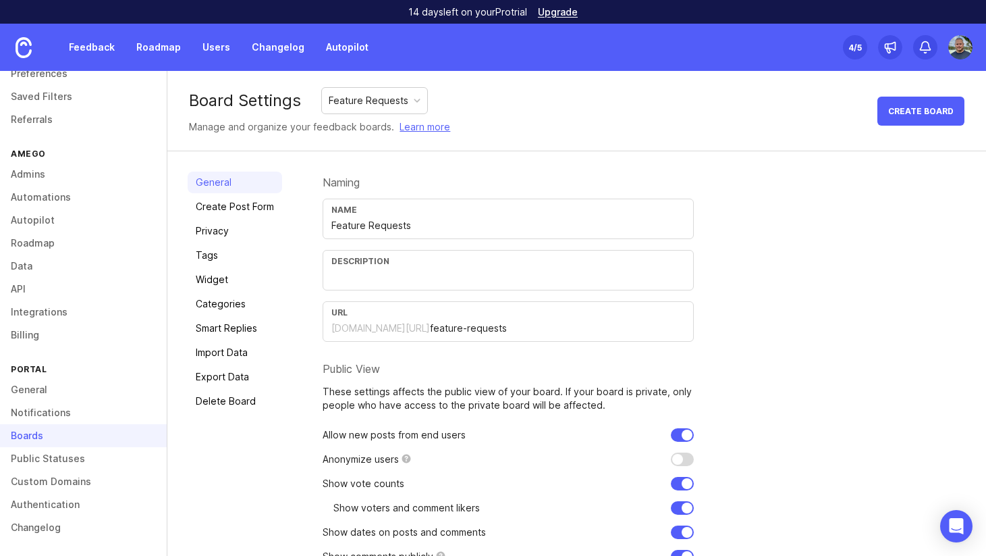
click at [430, 321] on input "feature-requests" at bounding box center [557, 328] width 255 height 15
click at [430, 322] on input "feature-requests" at bounding box center [557, 328] width 255 height 15
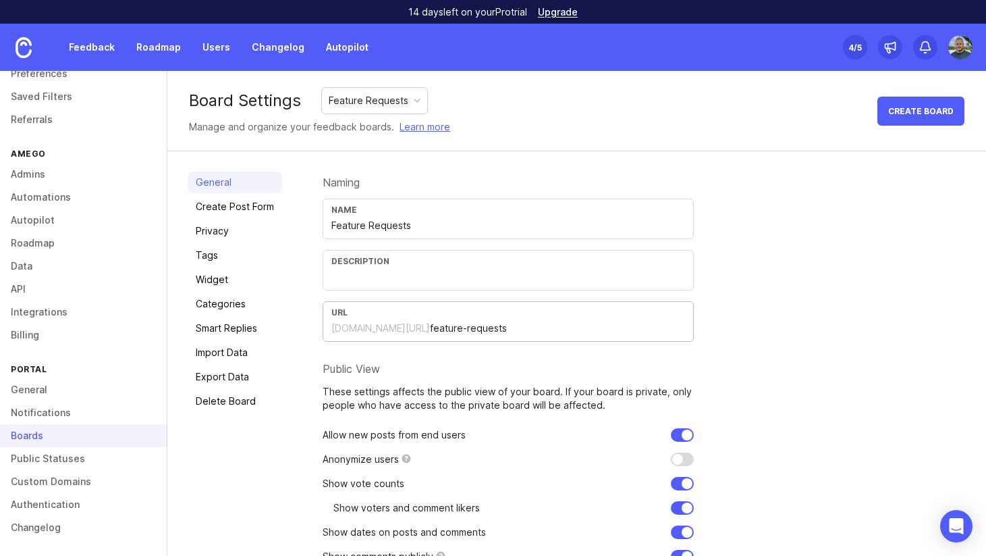
click at [430, 322] on input "feature-requests" at bounding box center [557, 328] width 255 height 15
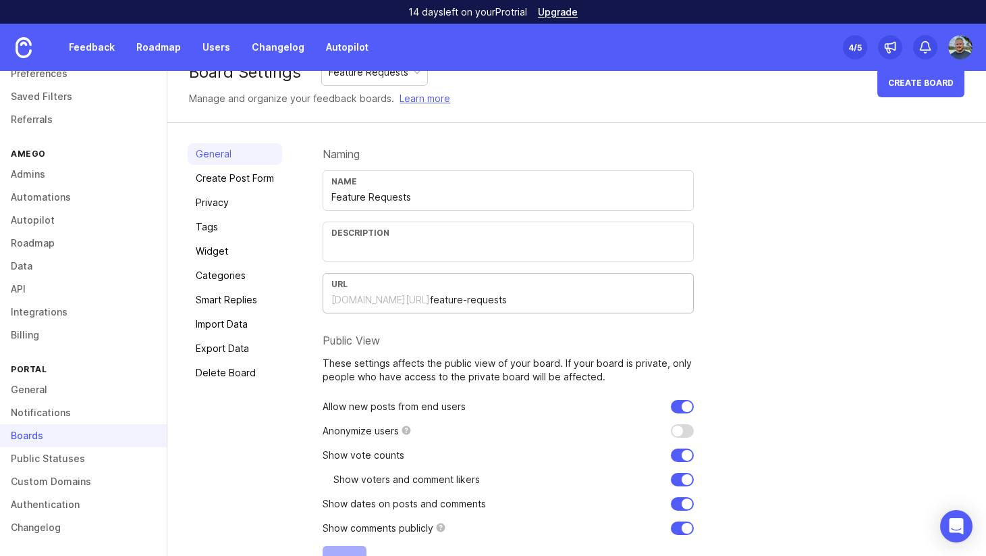
scroll to position [36, 0]
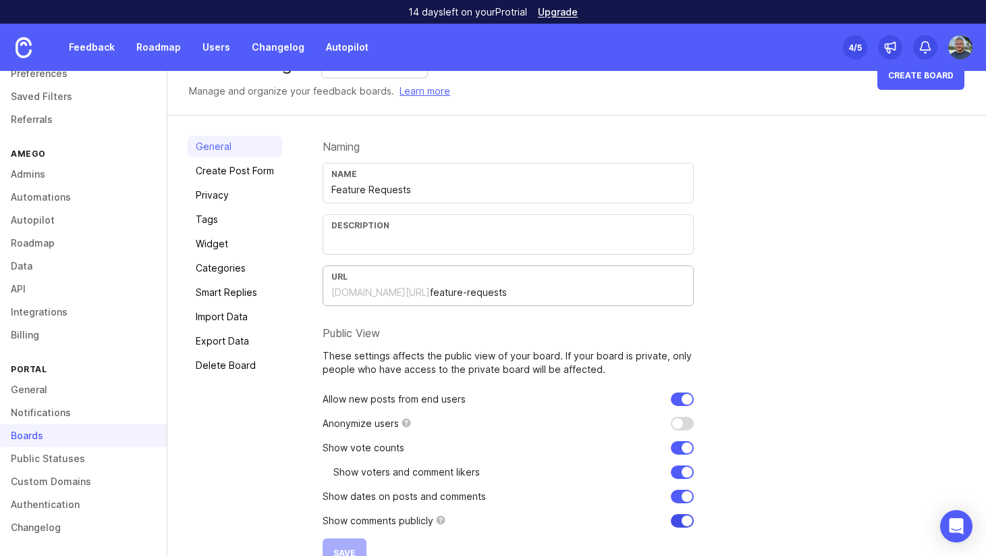
click at [679, 520] on input "checkbox" at bounding box center [682, 521] width 23 height 14
checkbox input "false"
click at [348, 541] on button "Save" at bounding box center [345, 552] width 44 height 29
click at [224, 286] on link "Smart Replies" at bounding box center [235, 293] width 95 height 22
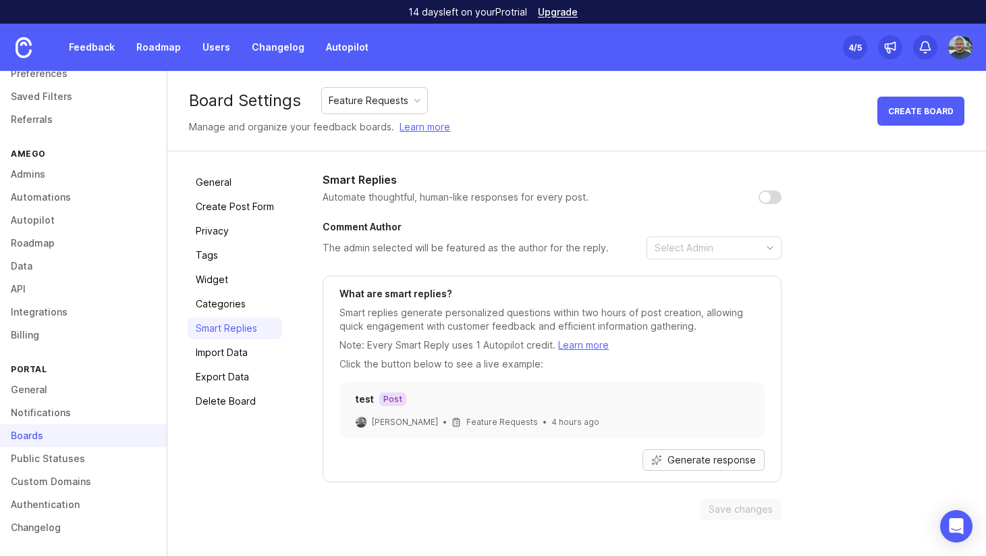
click at [726, 461] on span "Generate response" at bounding box center [712, 460] width 88 height 14
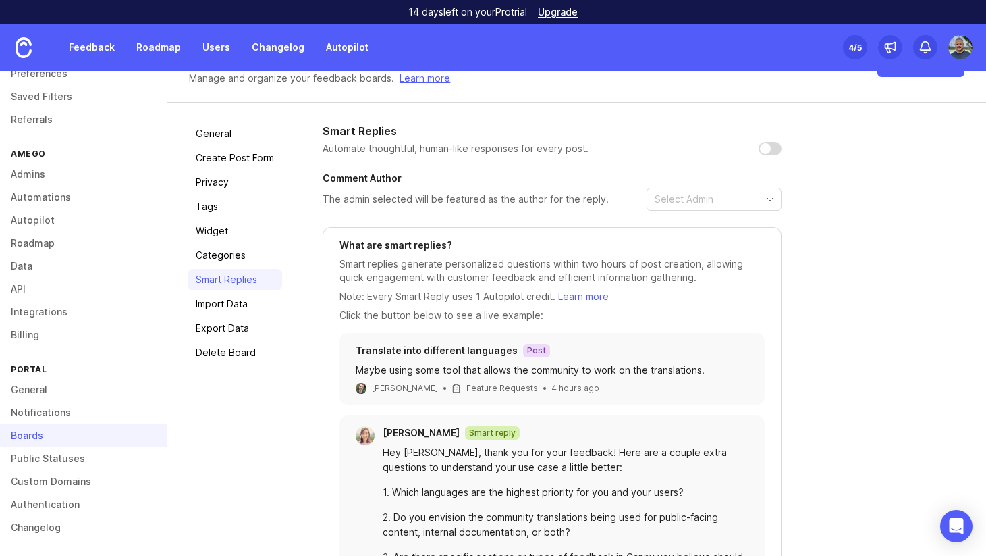
scroll to position [42, 0]
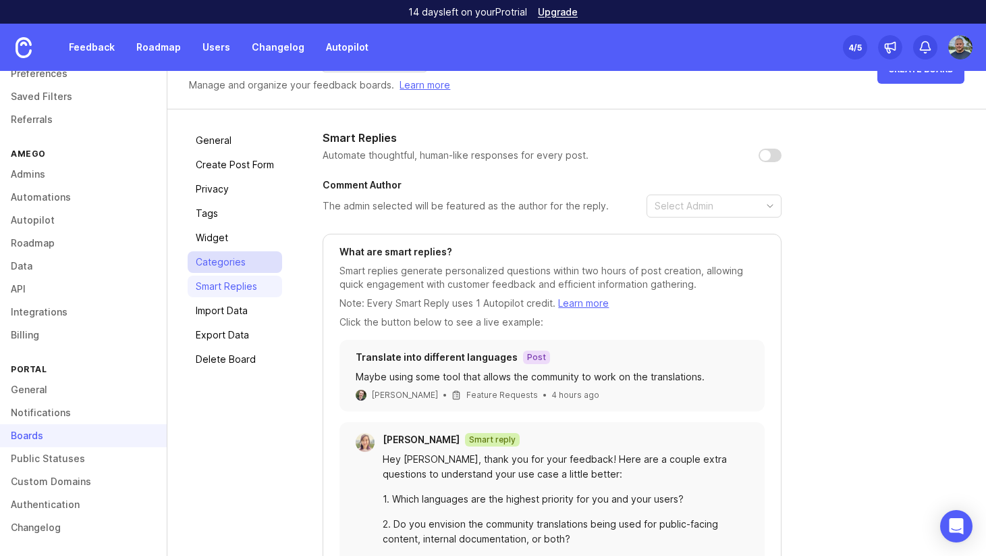
click at [223, 253] on link "Categories" at bounding box center [235, 262] width 95 height 22
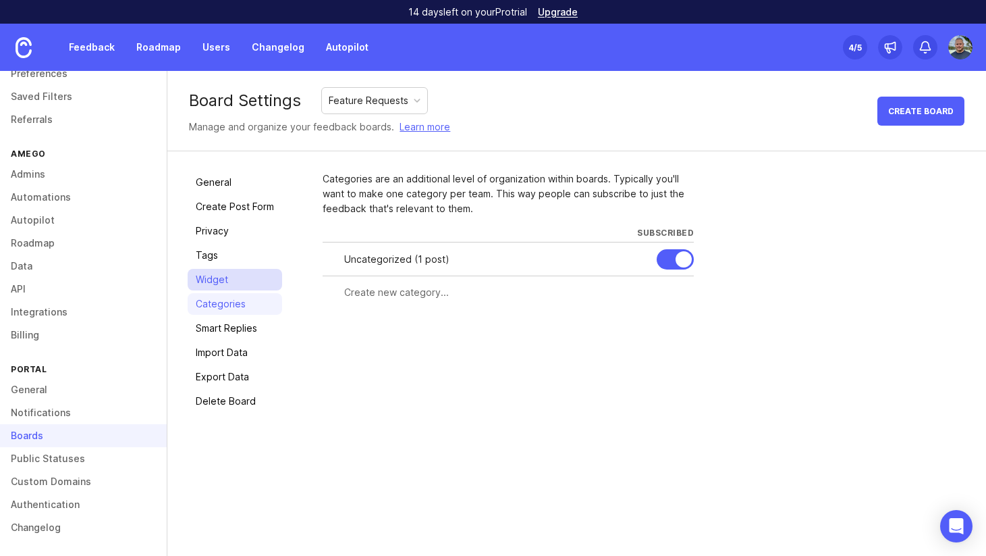
click at [213, 276] on link "Widget" at bounding box center [235, 280] width 95 height 22
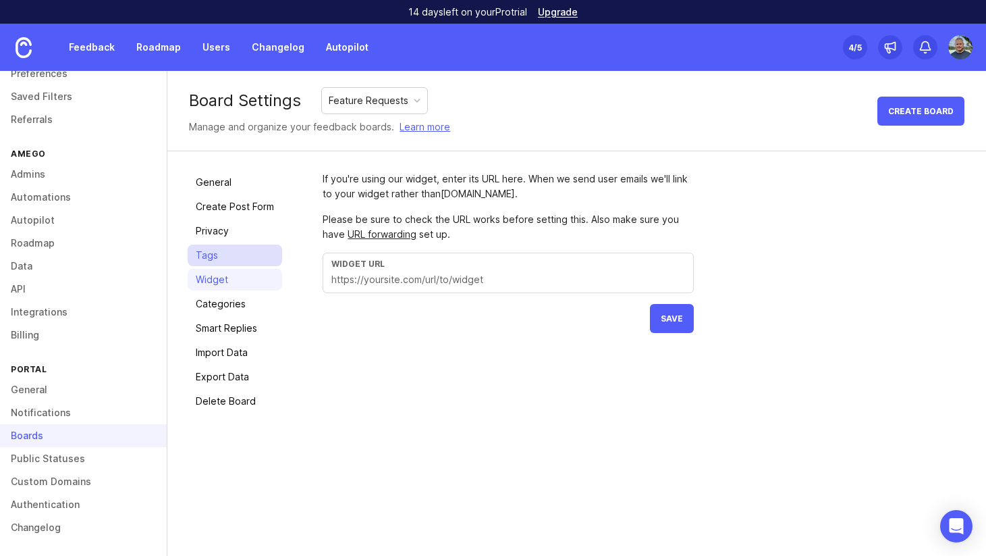
click at [213, 260] on link "Tags" at bounding box center [235, 255] width 95 height 22
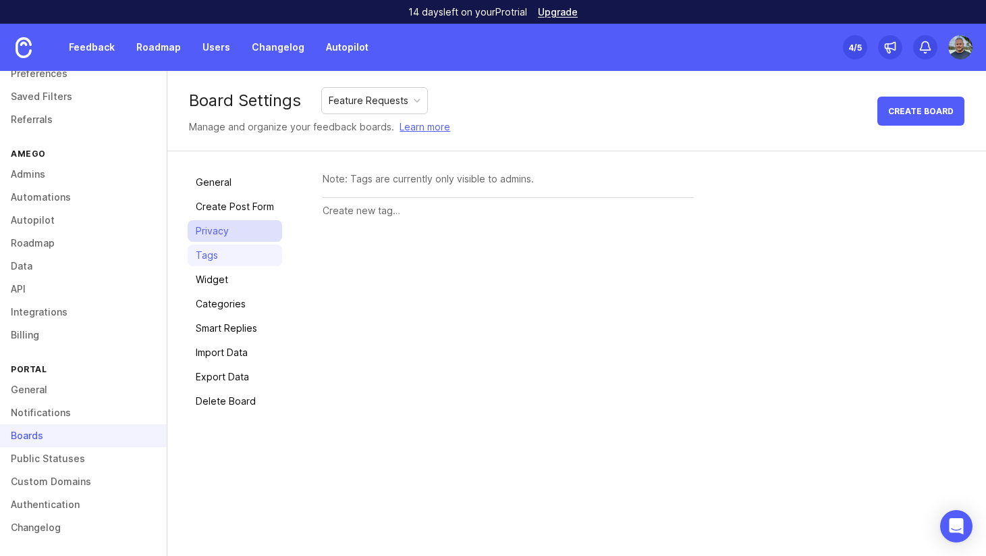
click at [219, 234] on link "Privacy" at bounding box center [235, 231] width 95 height 22
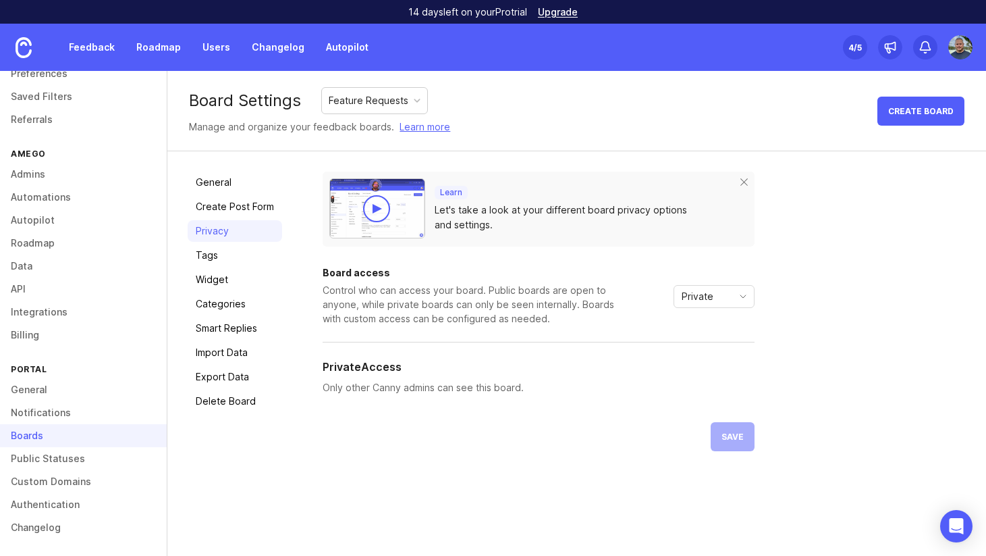
click at [223, 217] on div "General Create Post Form Privacy Tags Widget Categories Smart Replies Import Da…" at bounding box center [235, 310] width 95 height 279
click at [213, 176] on link "General" at bounding box center [235, 182] width 95 height 22
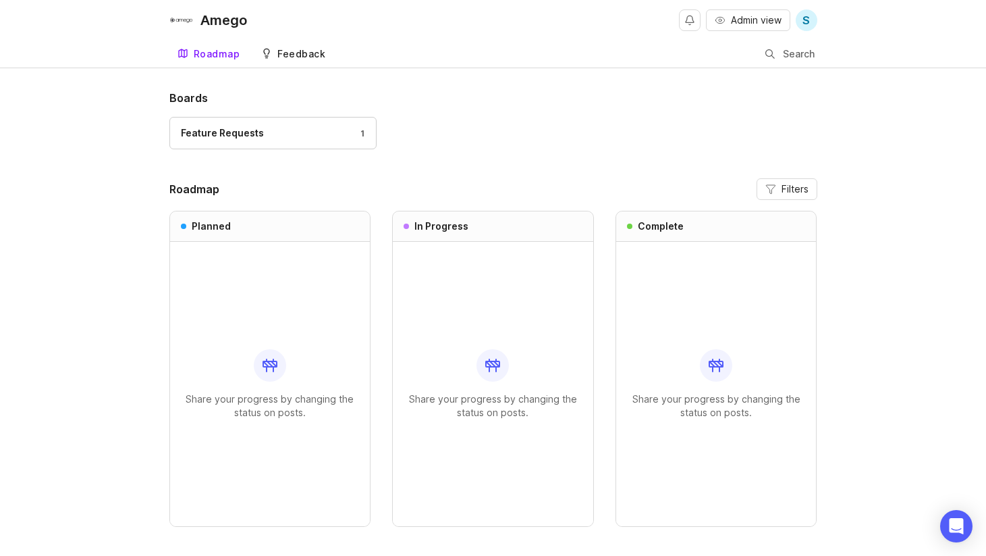
click at [298, 61] on link "Feedback" at bounding box center [293, 55] width 80 height 28
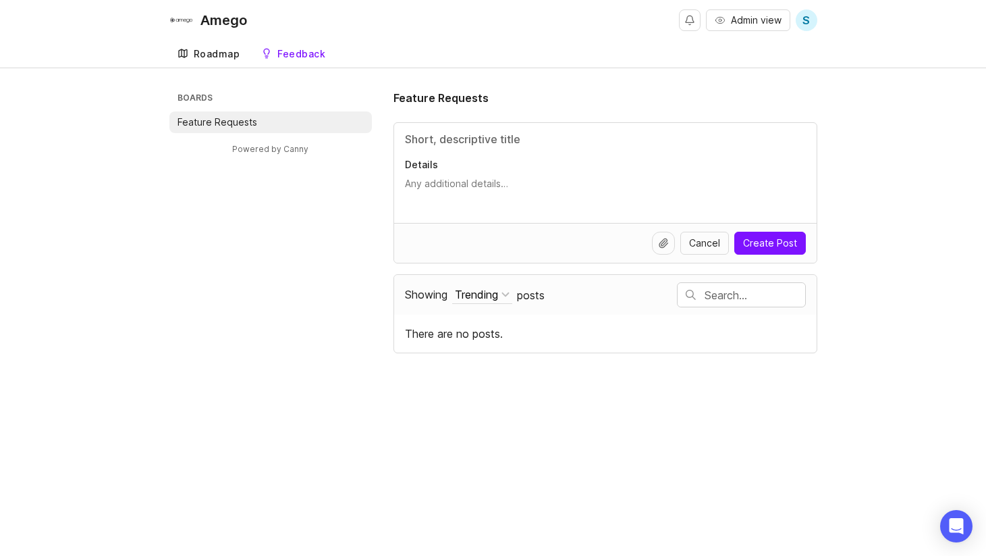
click at [218, 49] on div "Roadmap" at bounding box center [217, 53] width 47 height 9
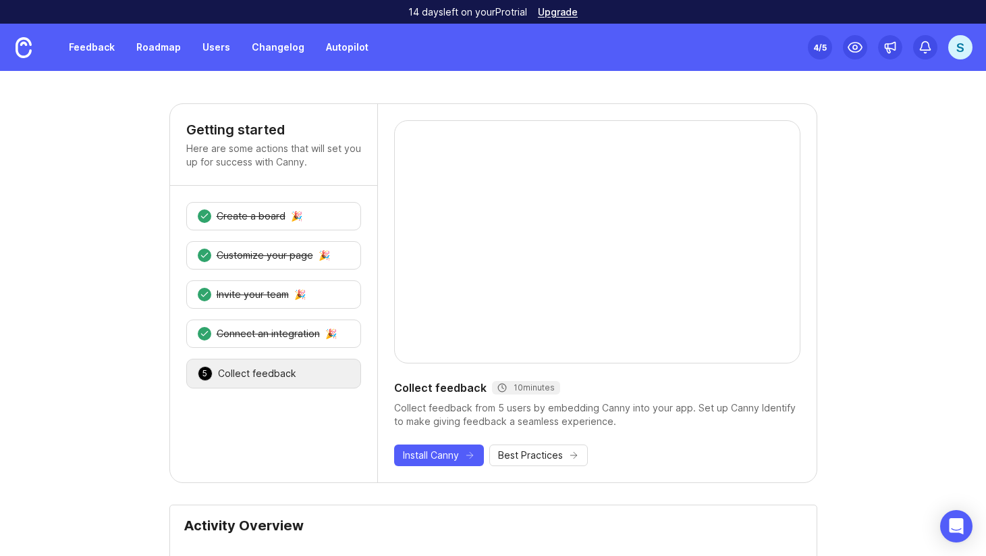
click at [953, 52] on div "S" at bounding box center [960, 47] width 24 height 24
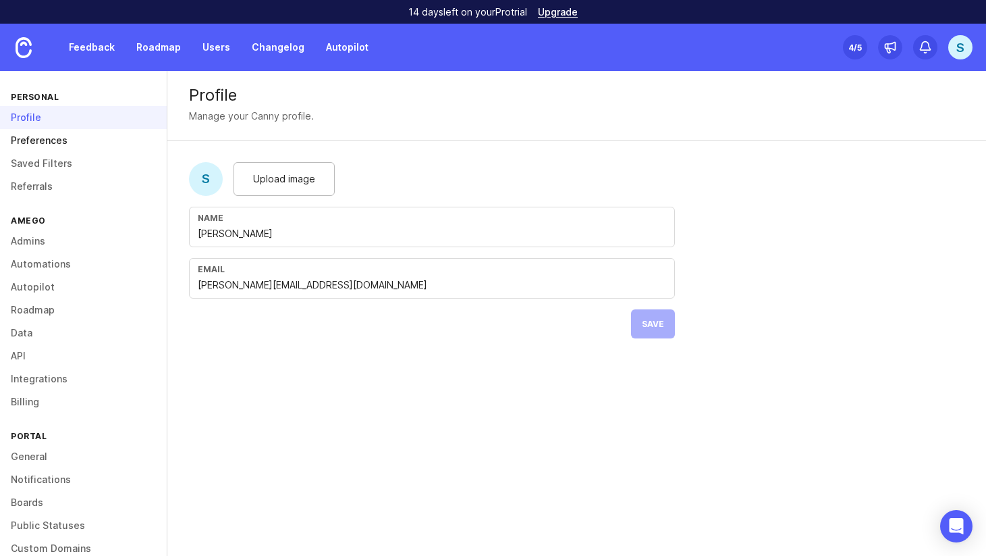
click at [63, 139] on link "Preferences" at bounding box center [83, 140] width 167 height 23
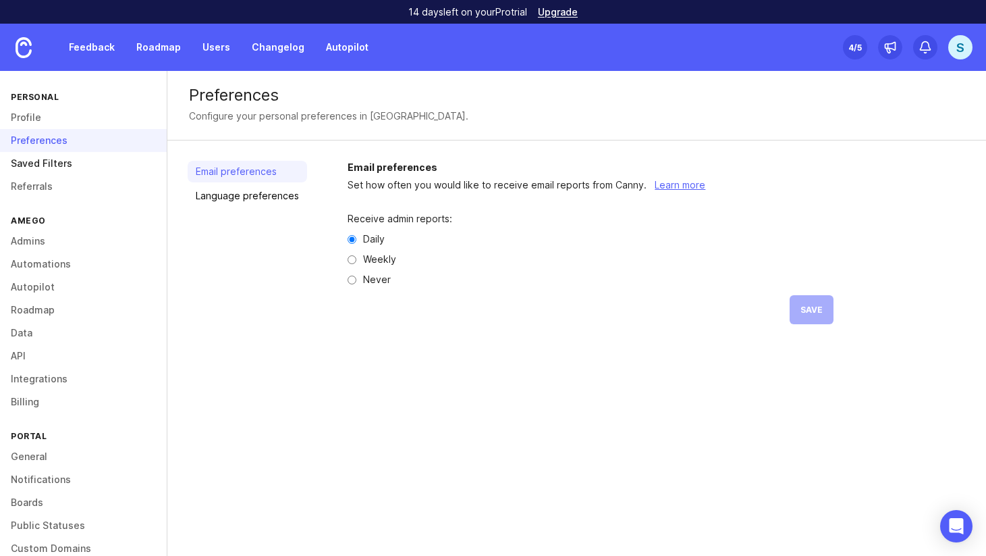
click at [61, 155] on link "Saved Filters" at bounding box center [83, 163] width 167 height 23
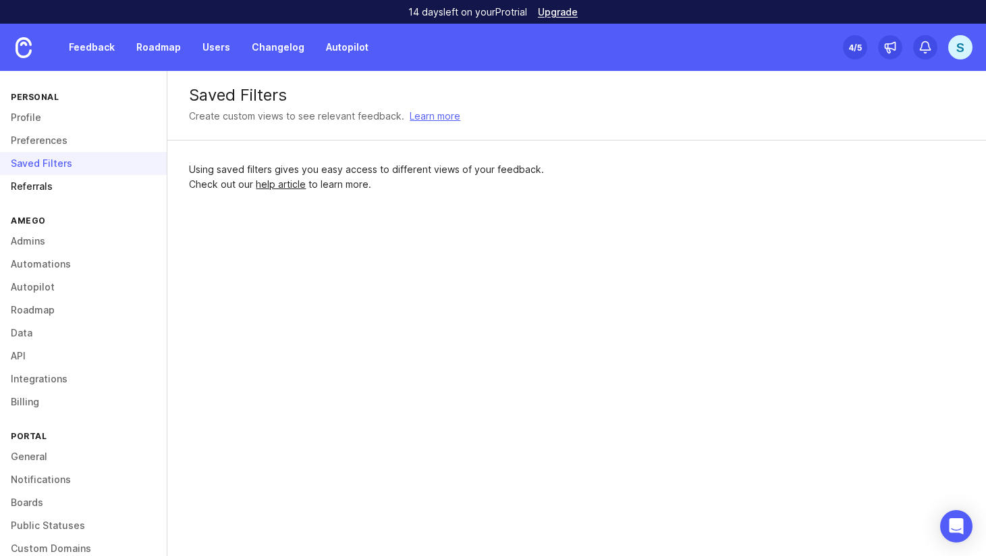
click at [61, 176] on link "Referrals" at bounding box center [83, 186] width 167 height 23
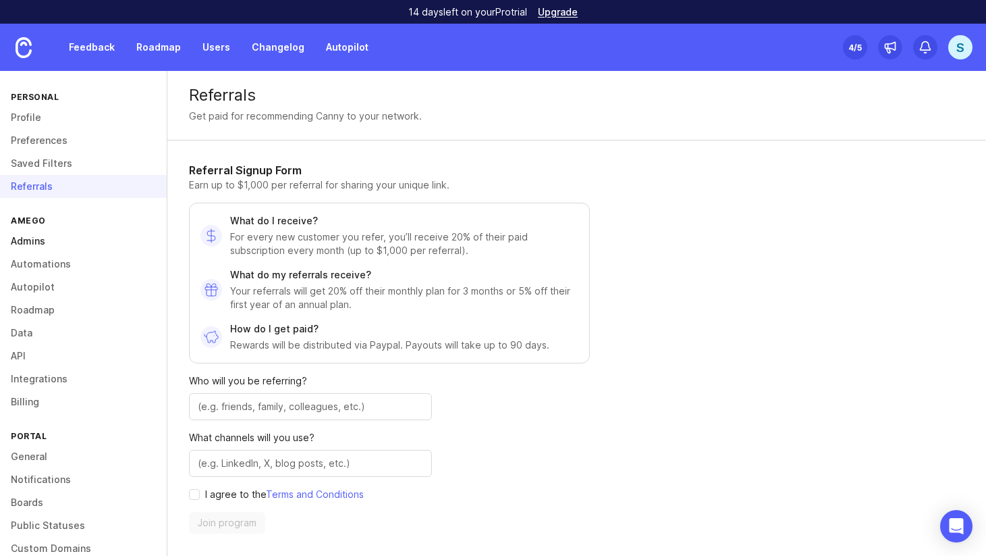
click at [53, 242] on link "Admins" at bounding box center [83, 241] width 167 height 23
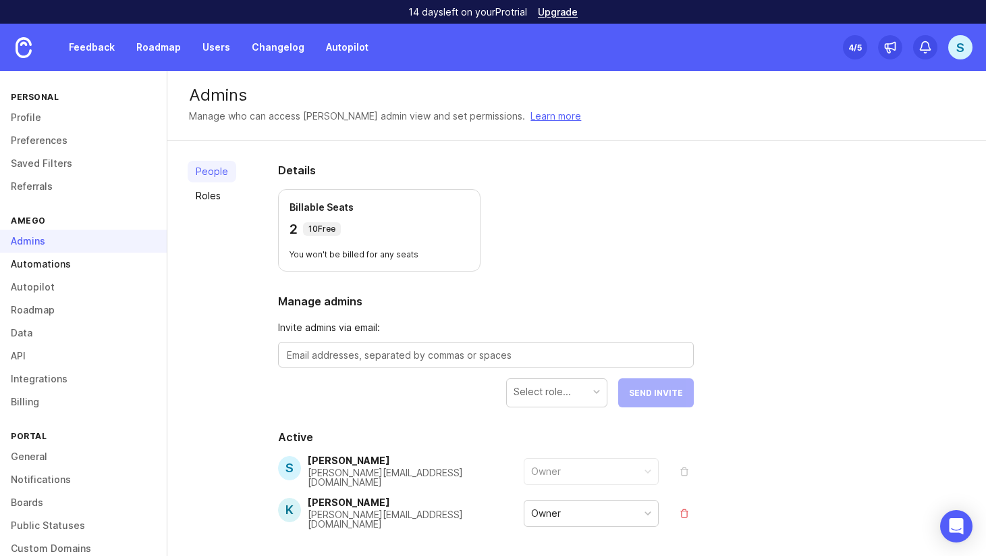
click at [51, 258] on link "Automations" at bounding box center [83, 263] width 167 height 23
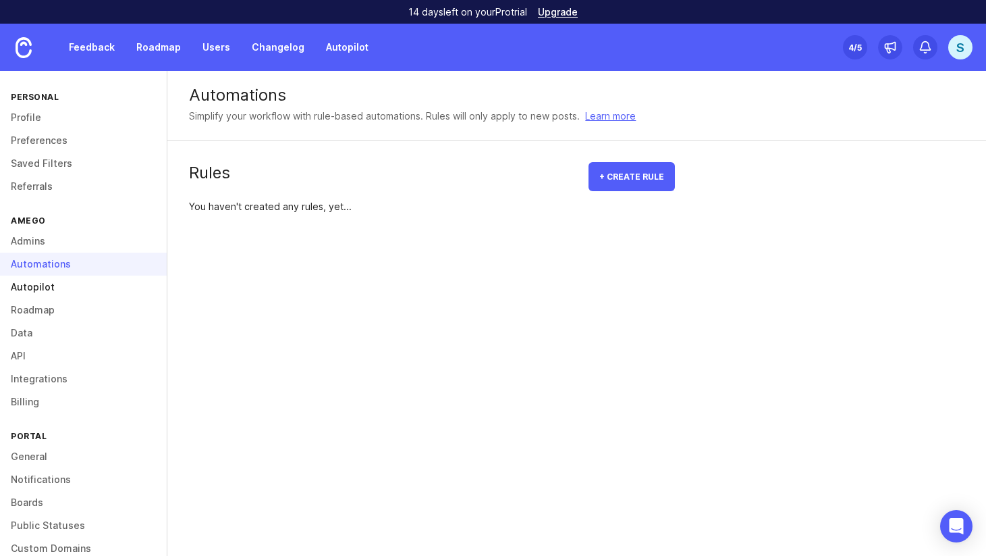
click at [43, 286] on link "Autopilot" at bounding box center [83, 286] width 167 height 23
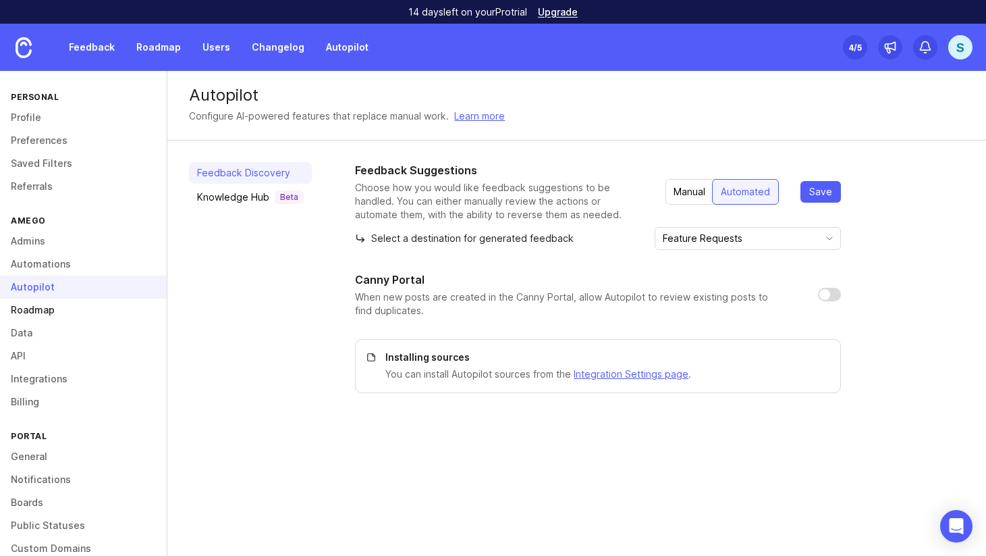
click at [43, 304] on link "Roadmap" at bounding box center [83, 309] width 167 height 23
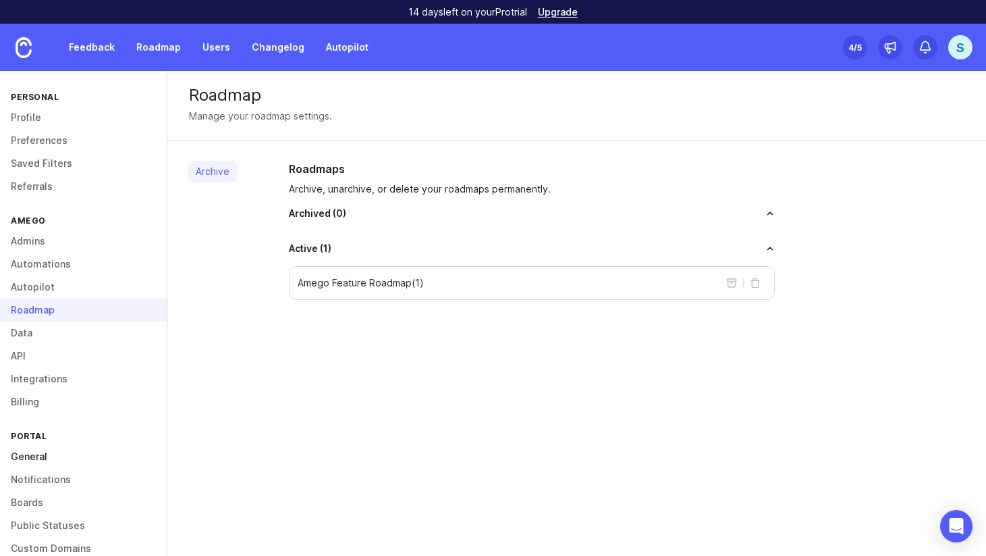
click at [29, 451] on link "General" at bounding box center [83, 456] width 167 height 23
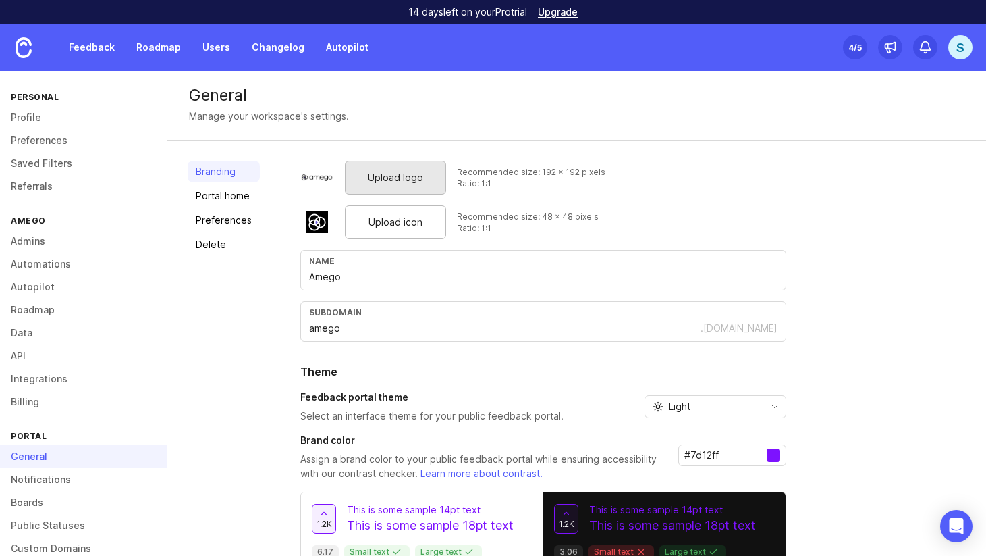
click at [392, 170] on span "Upload logo" at bounding box center [395, 177] width 55 height 15
click at [440, 180] on div "Upload logo" at bounding box center [395, 178] width 101 height 34
click at [396, 217] on span "Upload icon" at bounding box center [396, 222] width 54 height 15
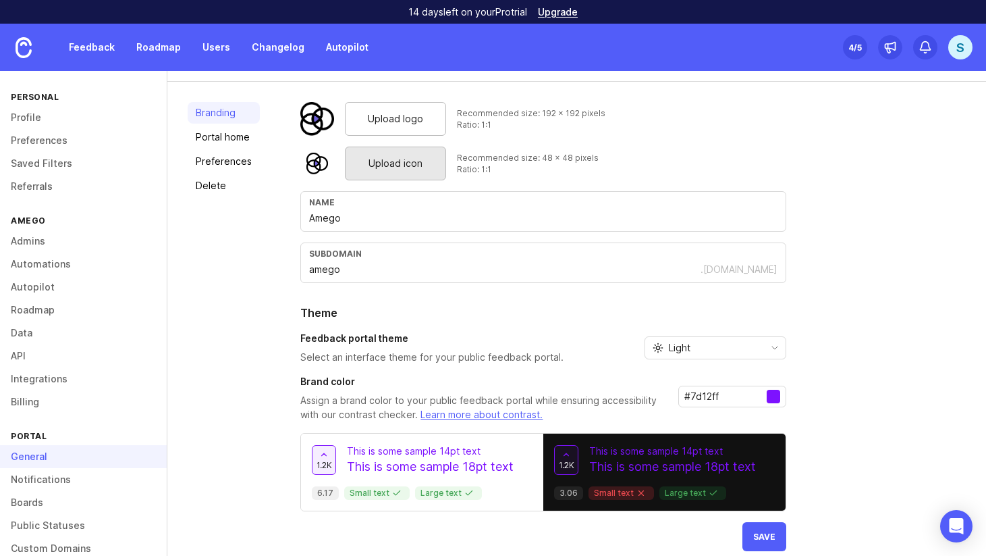
scroll to position [74, 0]
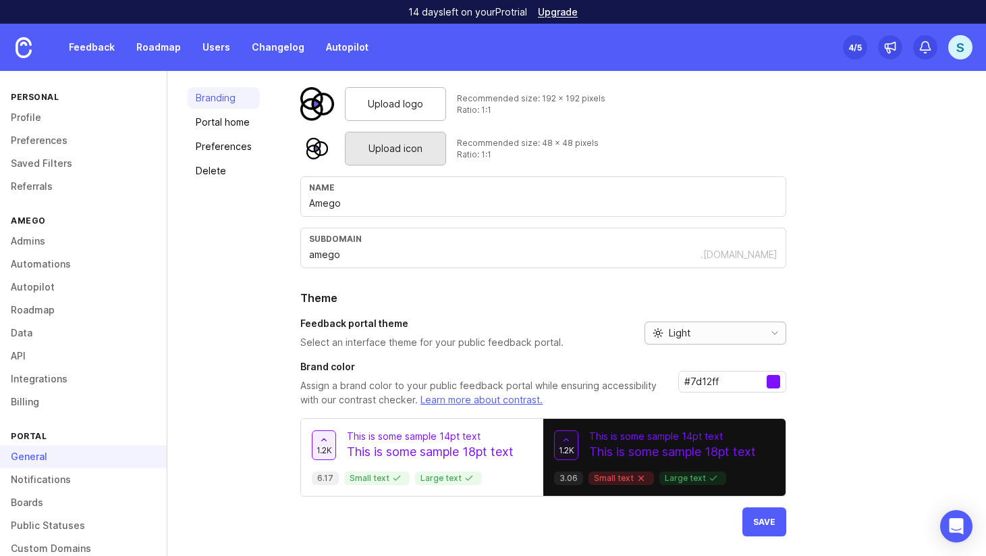
click at [766, 327] on icon "toggle icon" at bounding box center [775, 332] width 22 height 11
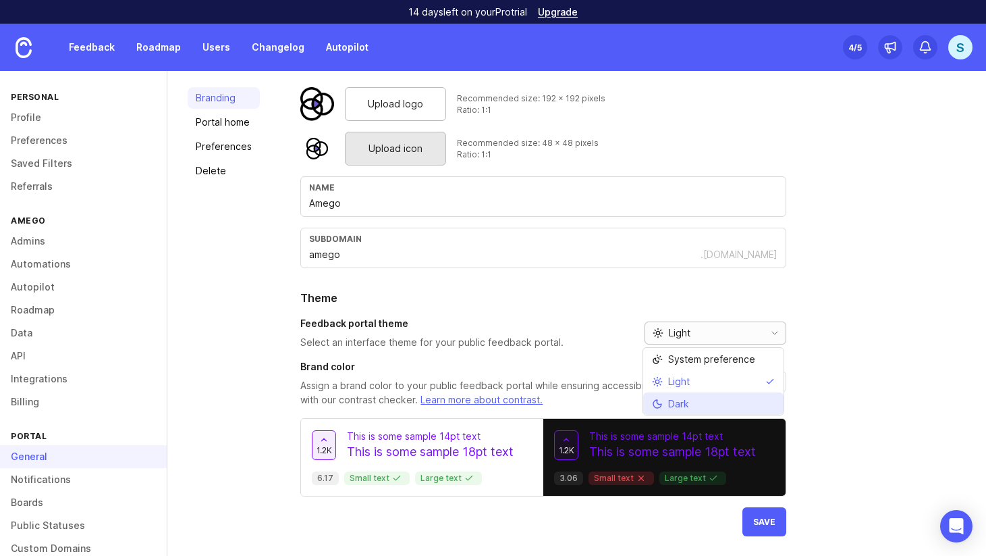
click at [712, 395] on li "Dark" at bounding box center [713, 403] width 140 height 22
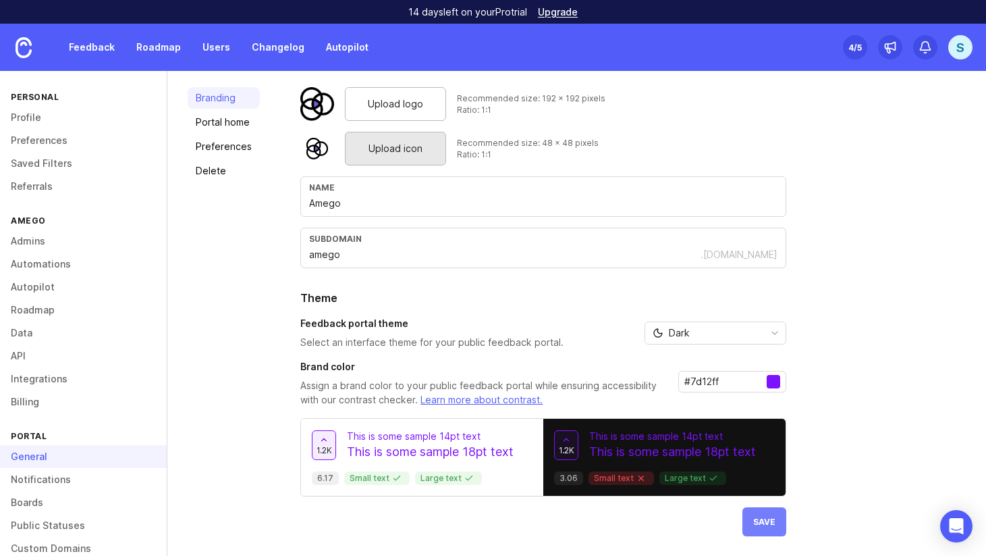
click at [759, 514] on button "Save" at bounding box center [765, 521] width 44 height 29
click at [733, 334] on div "Dark" at bounding box center [701, 333] width 113 height 22
click at [710, 381] on li "Light" at bounding box center [713, 381] width 140 height 22
click at [759, 528] on button "Save" at bounding box center [765, 521] width 44 height 29
click at [244, 123] on link "Portal home" at bounding box center [224, 122] width 72 height 22
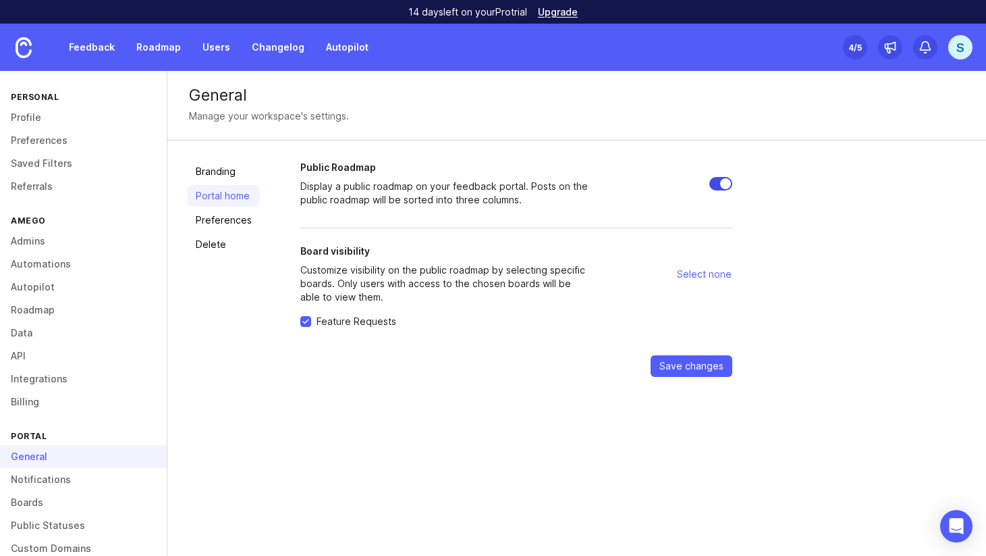
click at [713, 182] on input "Public Roadmap" at bounding box center [721, 184] width 23 height 14
click at [690, 361] on span "Save changes" at bounding box center [692, 366] width 64 height 14
click at [726, 180] on input "Public Roadmap" at bounding box center [721, 184] width 23 height 14
checkbox input "true"
click at [710, 361] on span "Save changes" at bounding box center [692, 366] width 64 height 14
